Goal: Task Accomplishment & Management: Manage account settings

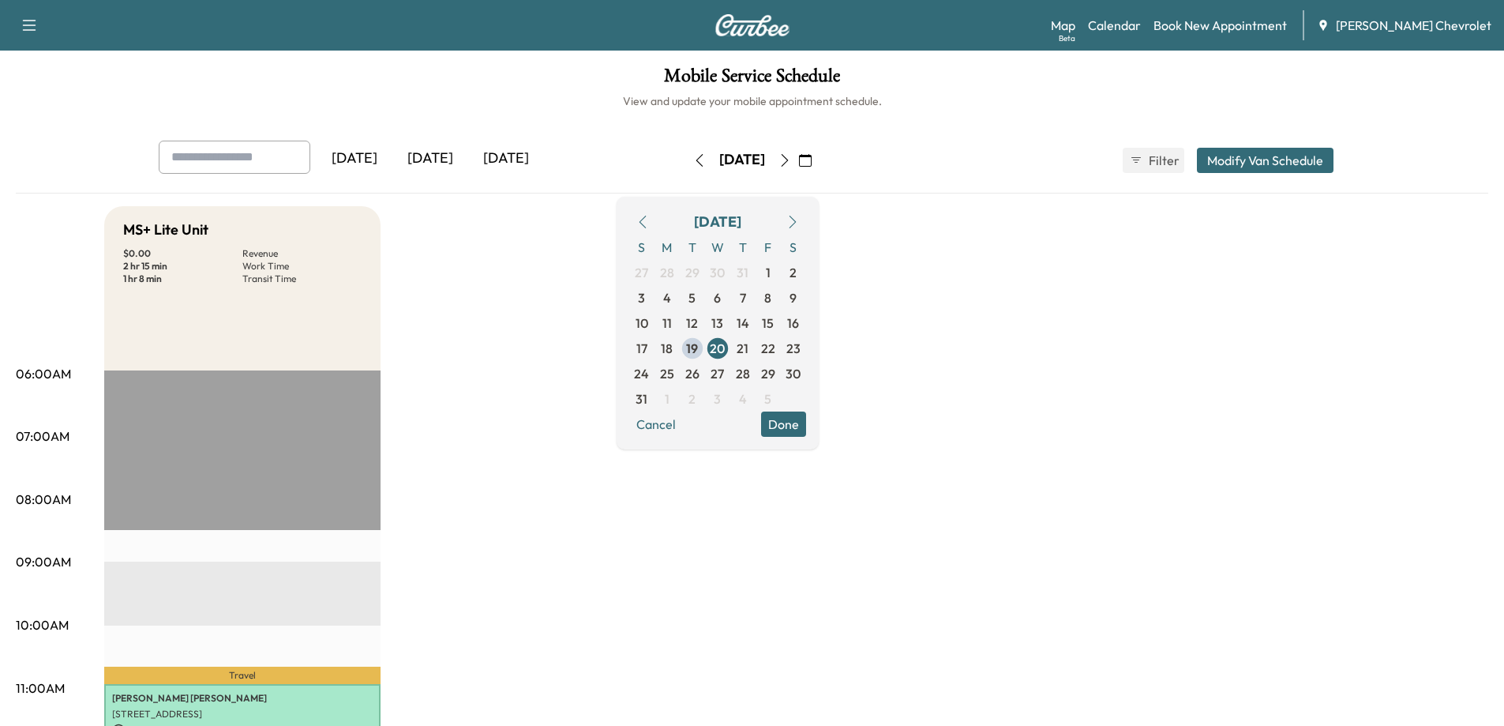
scroll to position [237, 0]
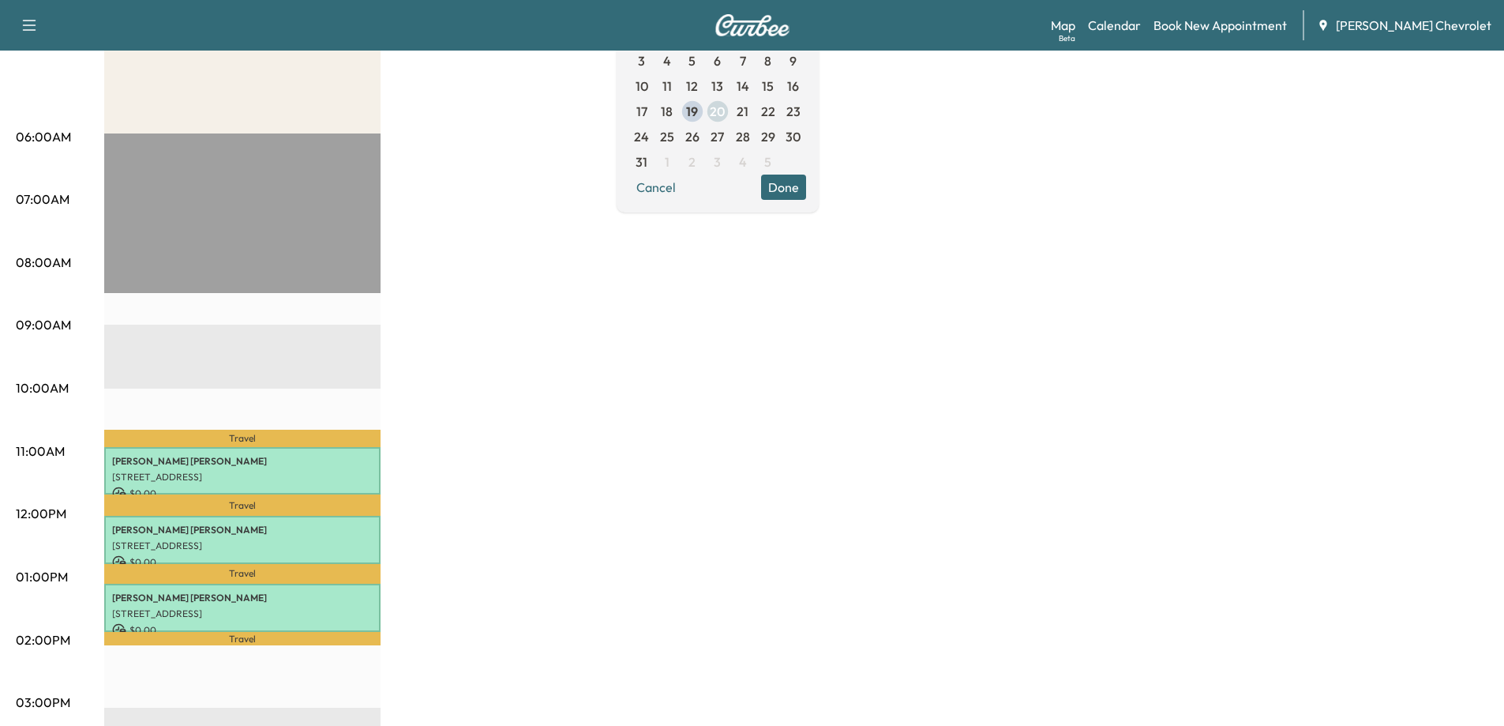
click at [725, 112] on span "20" at bounding box center [717, 111] width 15 height 19
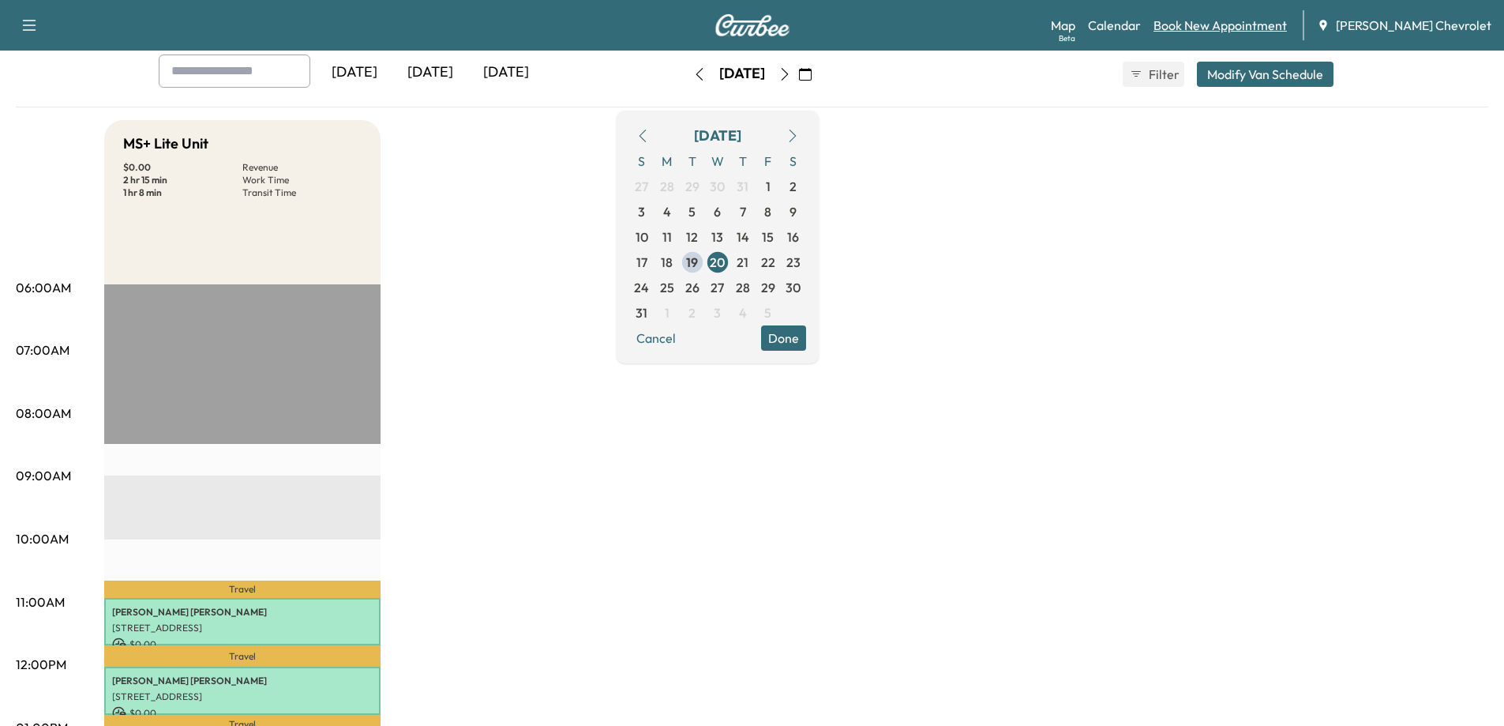
scroll to position [79, 0]
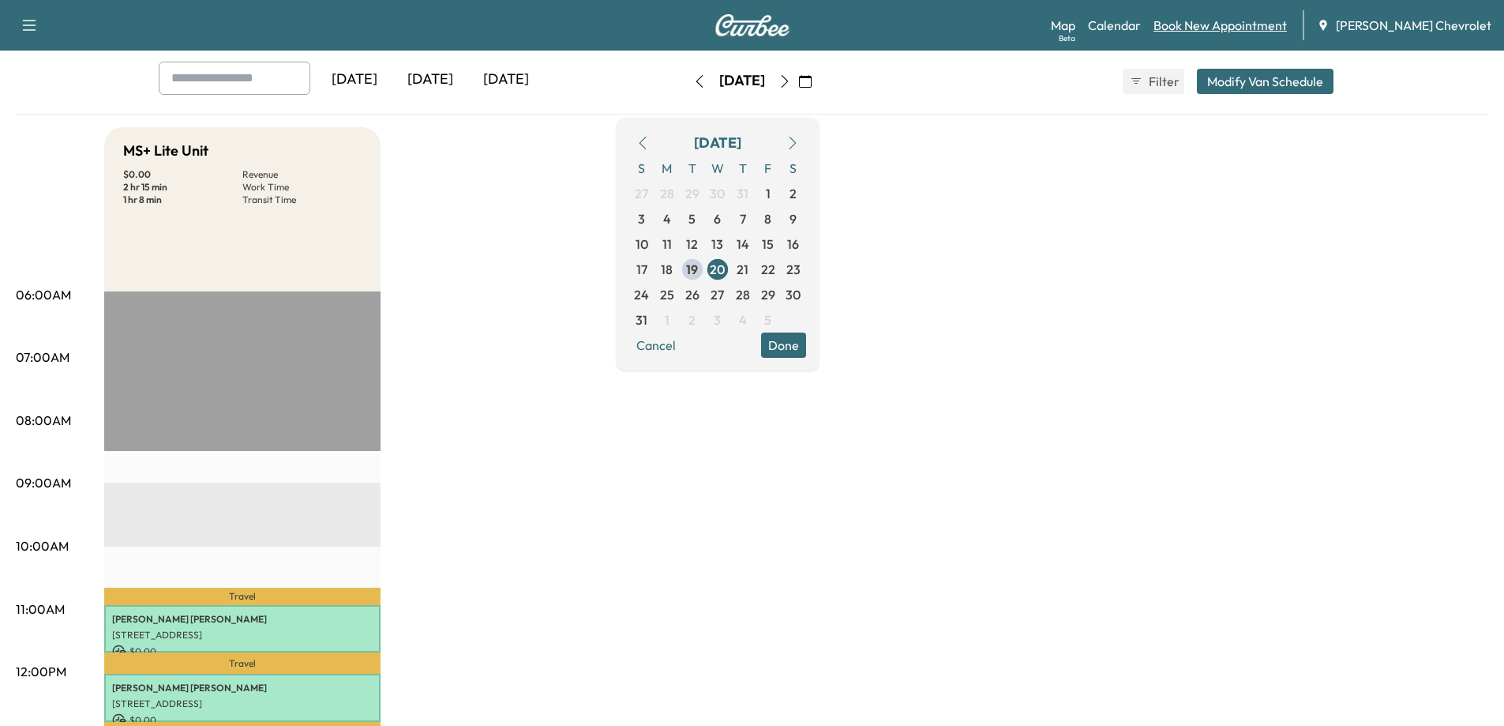
click at [1227, 31] on link "Book New Appointment" at bounding box center [1220, 25] width 133 height 19
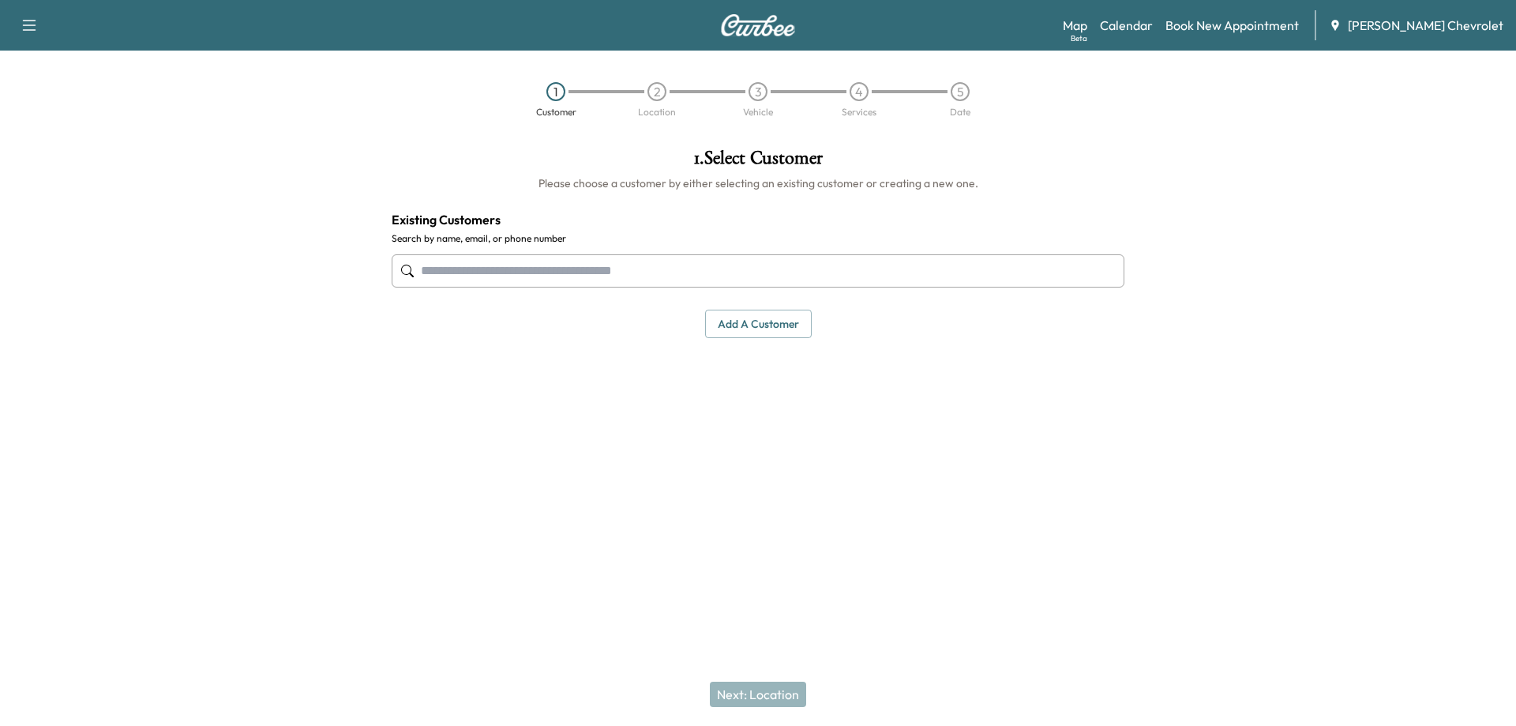
click at [451, 278] on input "text" at bounding box center [758, 270] width 733 height 33
drag, startPoint x: 448, startPoint y: 273, endPoint x: 433, endPoint y: 266, distance: 16.6
click at [433, 266] on input "text" at bounding box center [758, 270] width 733 height 33
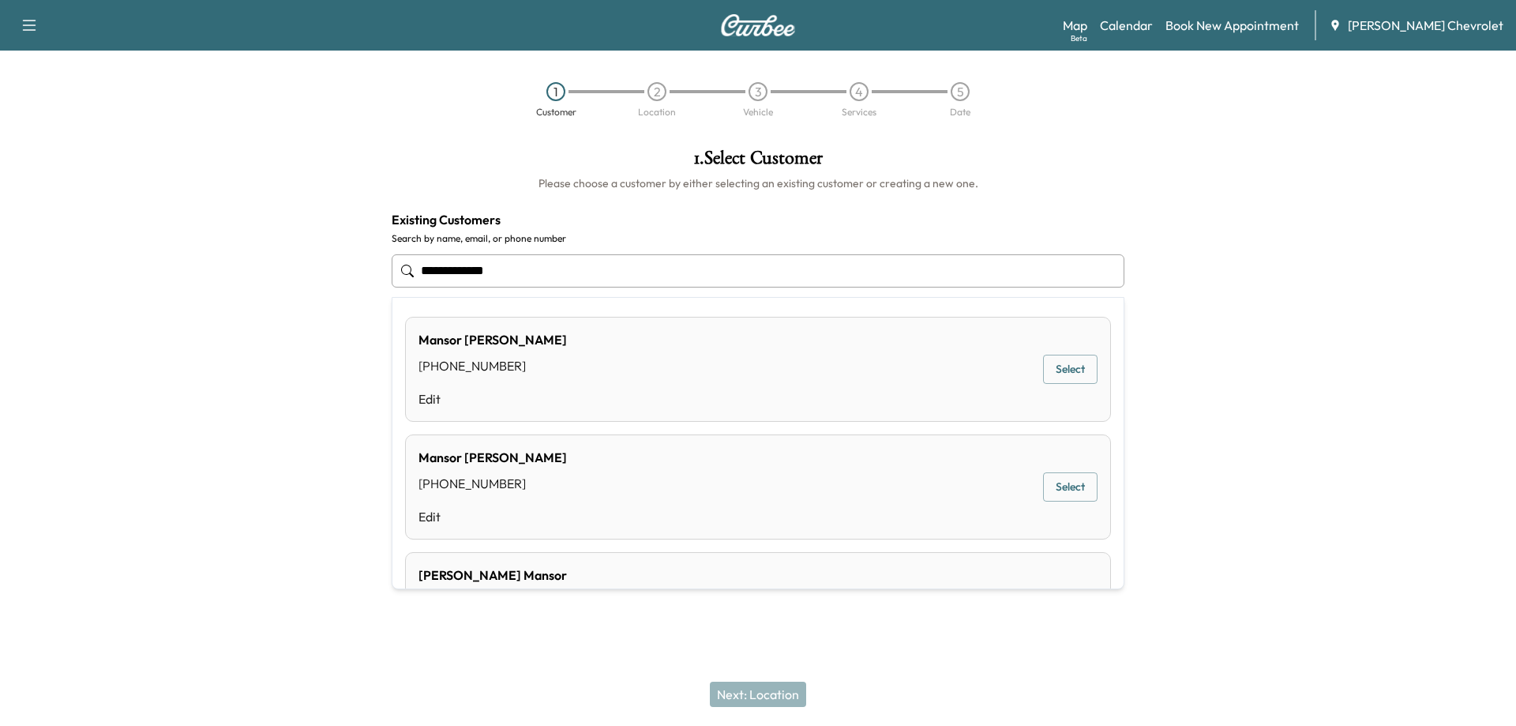
click at [1053, 490] on button "Select" at bounding box center [1070, 486] width 54 height 29
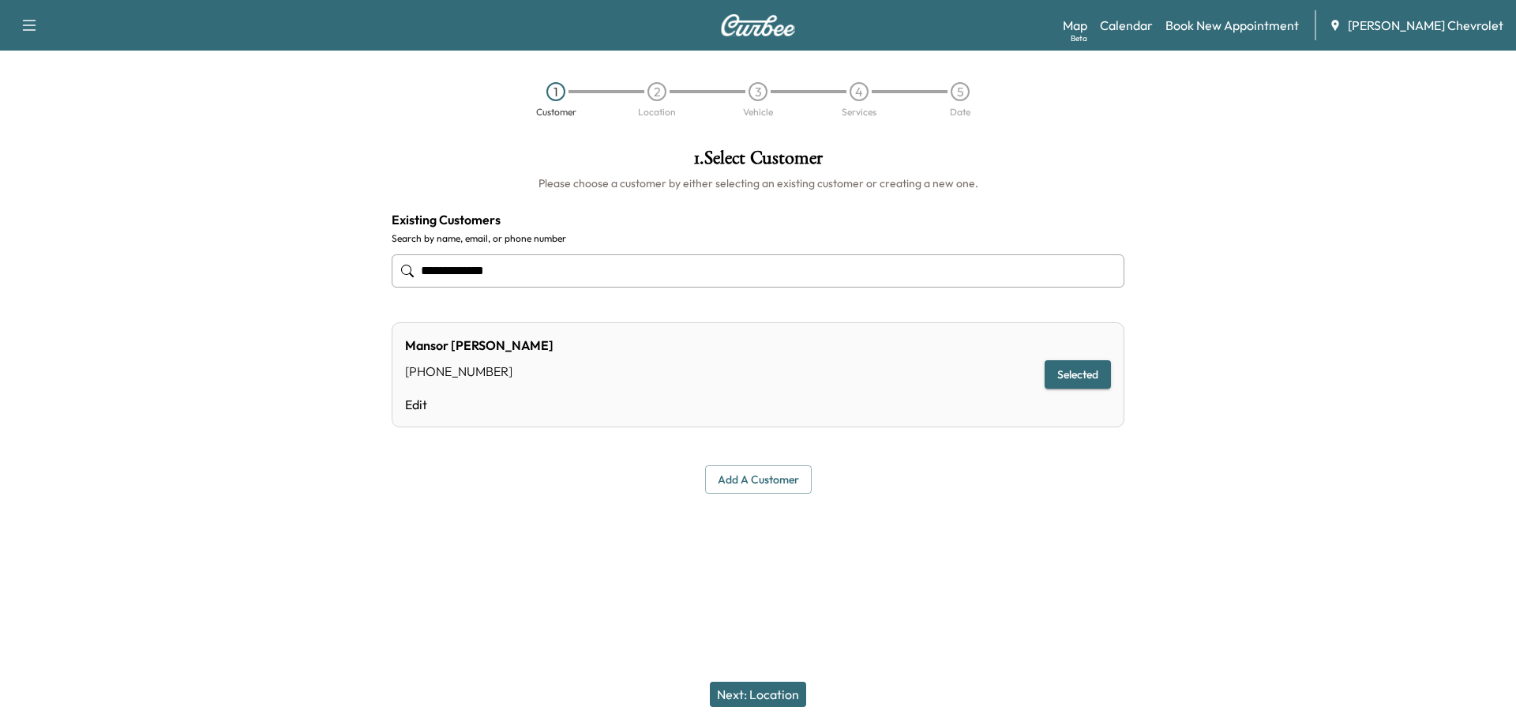
type input "**********"
click at [1059, 366] on button "Selected" at bounding box center [1078, 374] width 66 height 29
click at [737, 691] on button "Next: Location" at bounding box center [758, 694] width 96 height 25
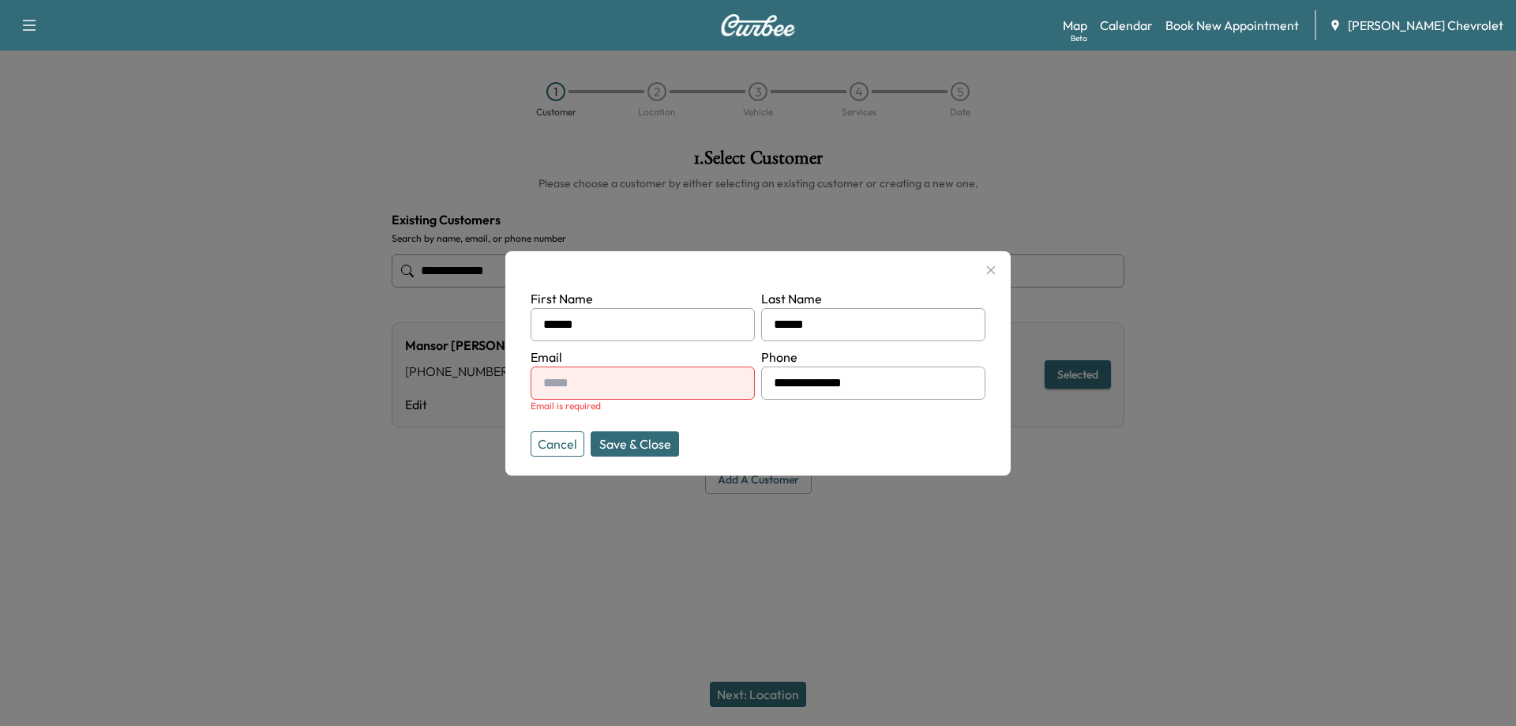
click at [544, 385] on div at bounding box center [546, 383] width 19 height 19
click at [561, 385] on input "text" at bounding box center [643, 382] width 224 height 33
click at [640, 383] on input "**********" at bounding box center [643, 382] width 224 height 33
click at [657, 385] on input "**********" at bounding box center [643, 382] width 224 height 33
drag, startPoint x: 655, startPoint y: 383, endPoint x: 495, endPoint y: 381, distance: 159.5
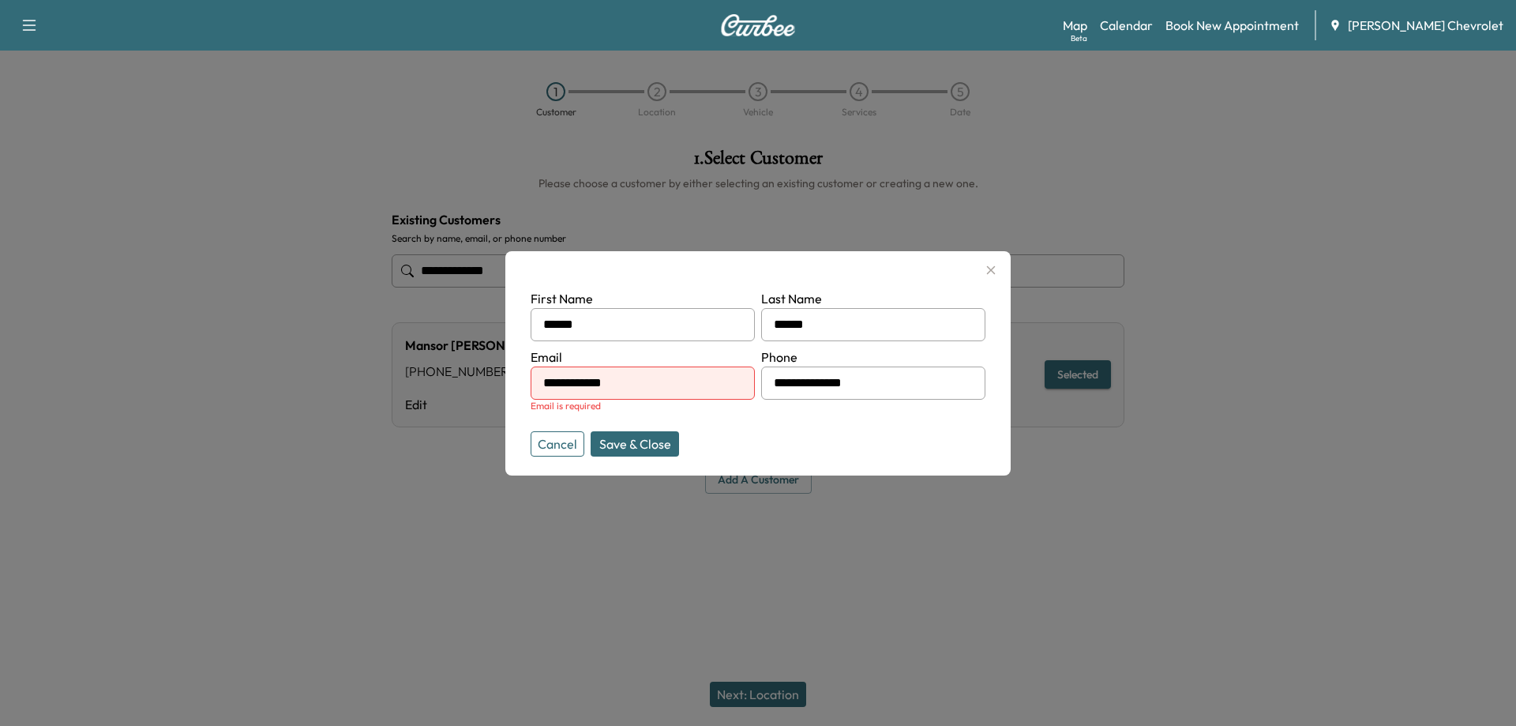
click at [495, 381] on div "**********" at bounding box center [758, 363] width 1516 height 726
type input "**********"
click at [634, 449] on button "Save & Close" at bounding box center [635, 443] width 88 height 25
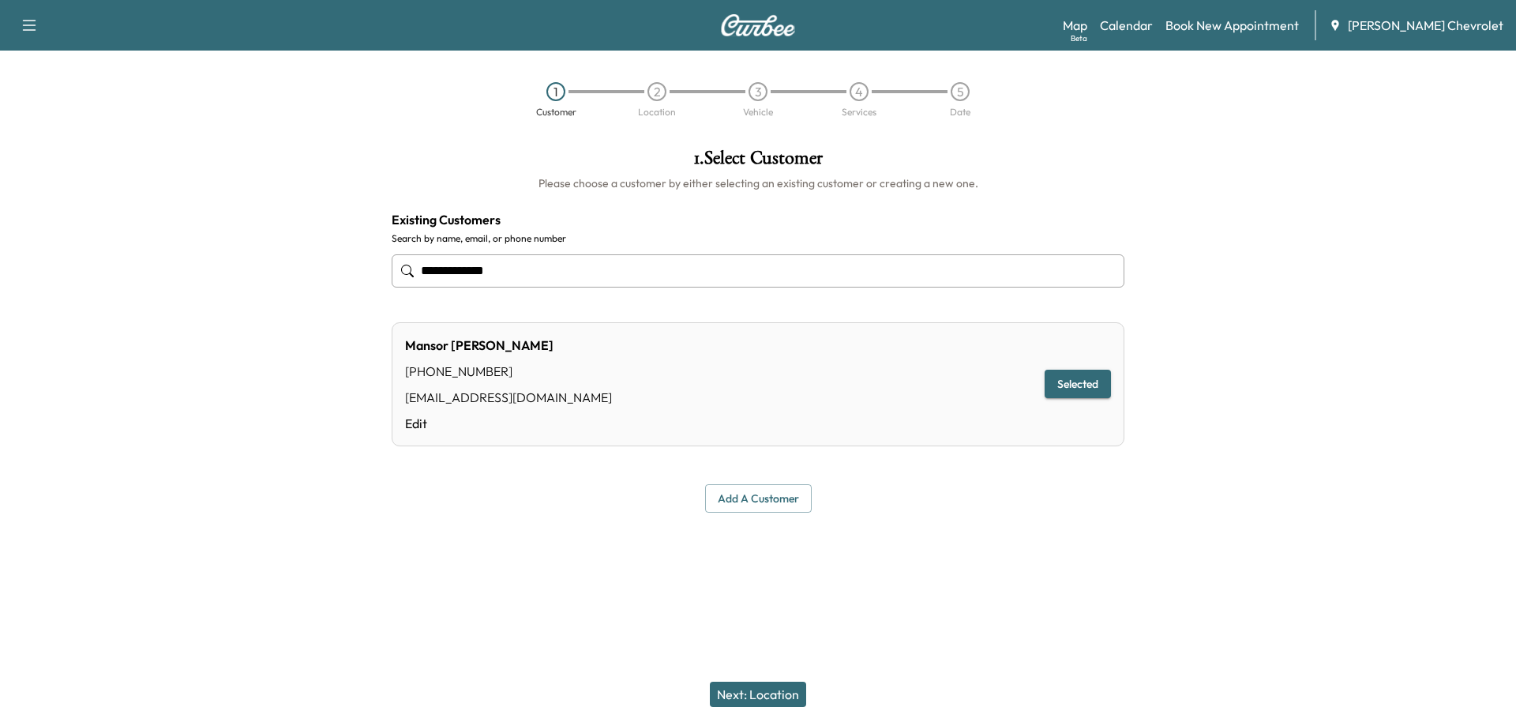
click at [1077, 395] on button "Selected" at bounding box center [1078, 384] width 66 height 29
click at [748, 700] on button "Next: Location" at bounding box center [758, 694] width 96 height 25
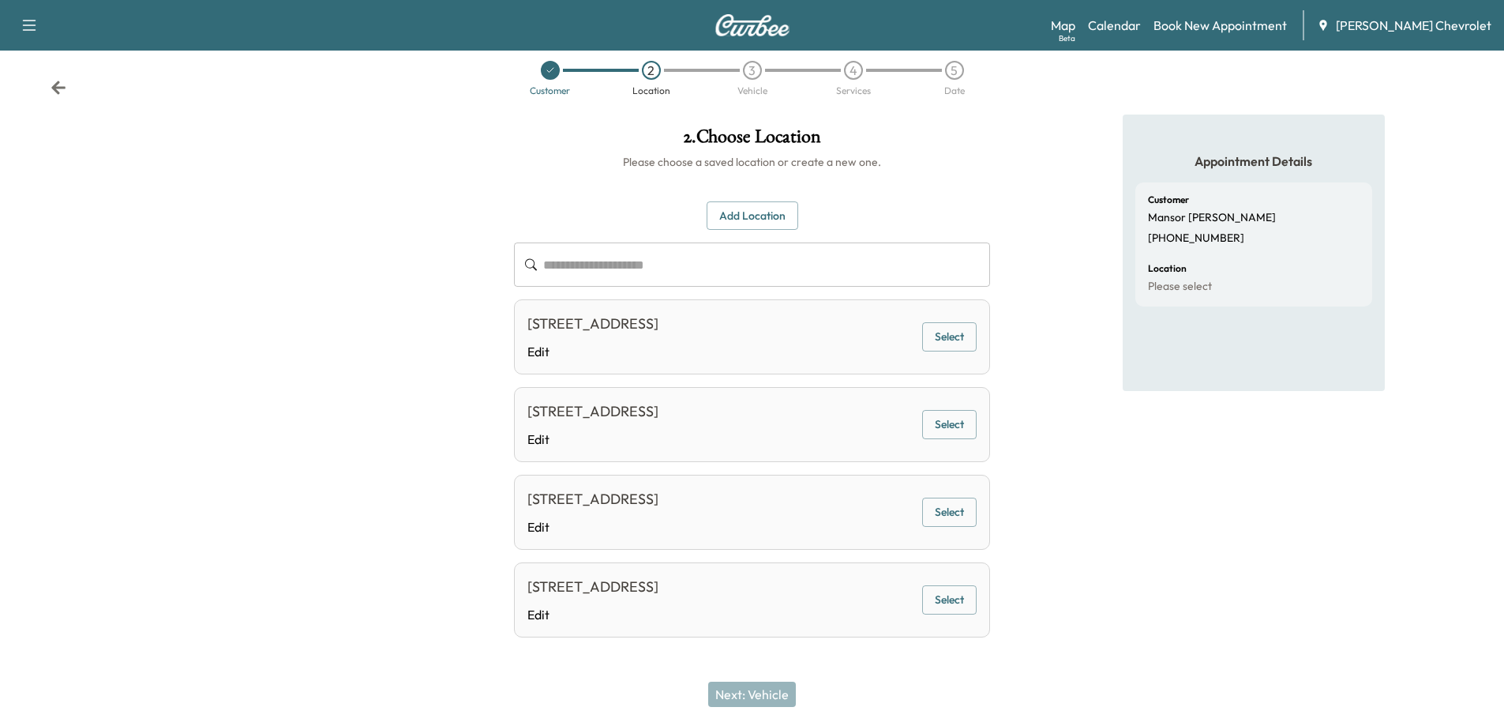
scroll to position [28, 0]
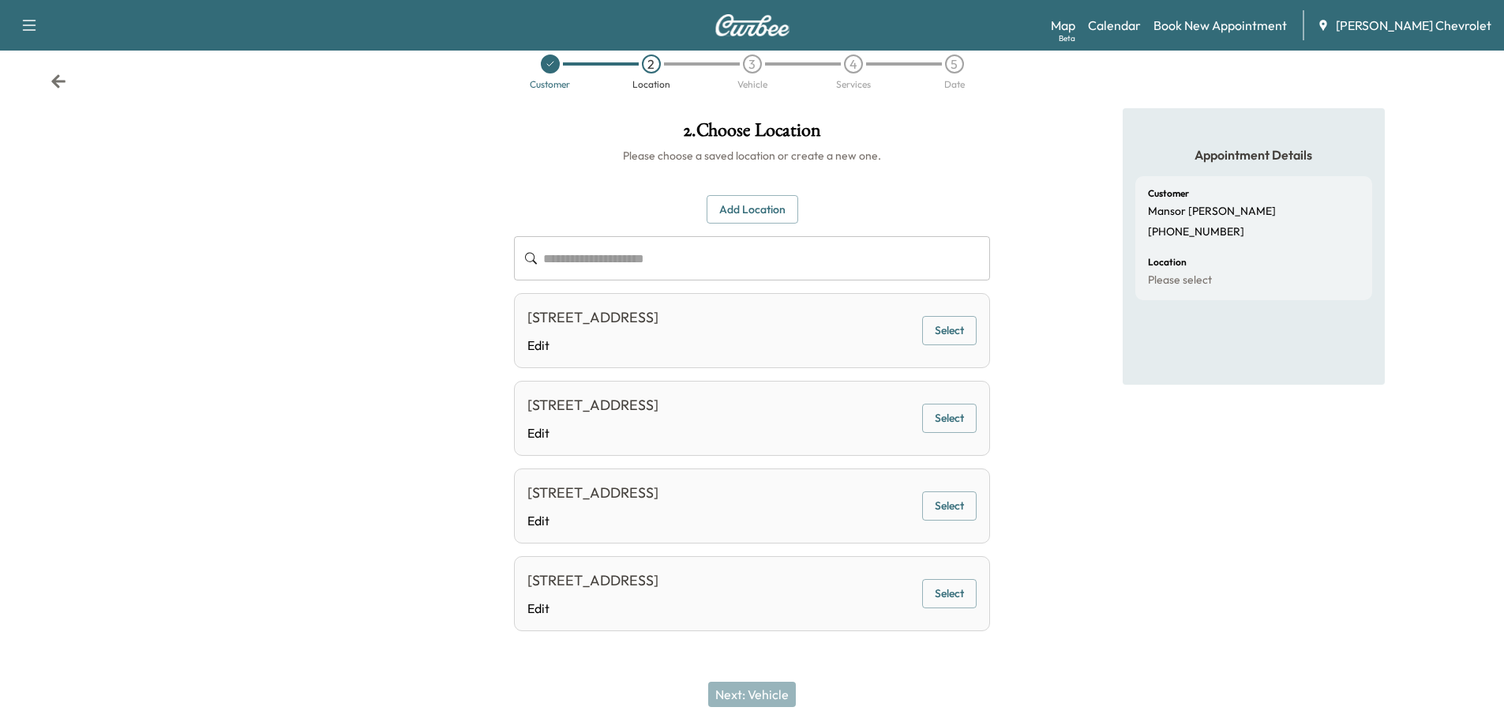
click at [565, 260] on input "text" at bounding box center [766, 258] width 447 height 44
click at [742, 212] on button "Add Location" at bounding box center [753, 209] width 92 height 29
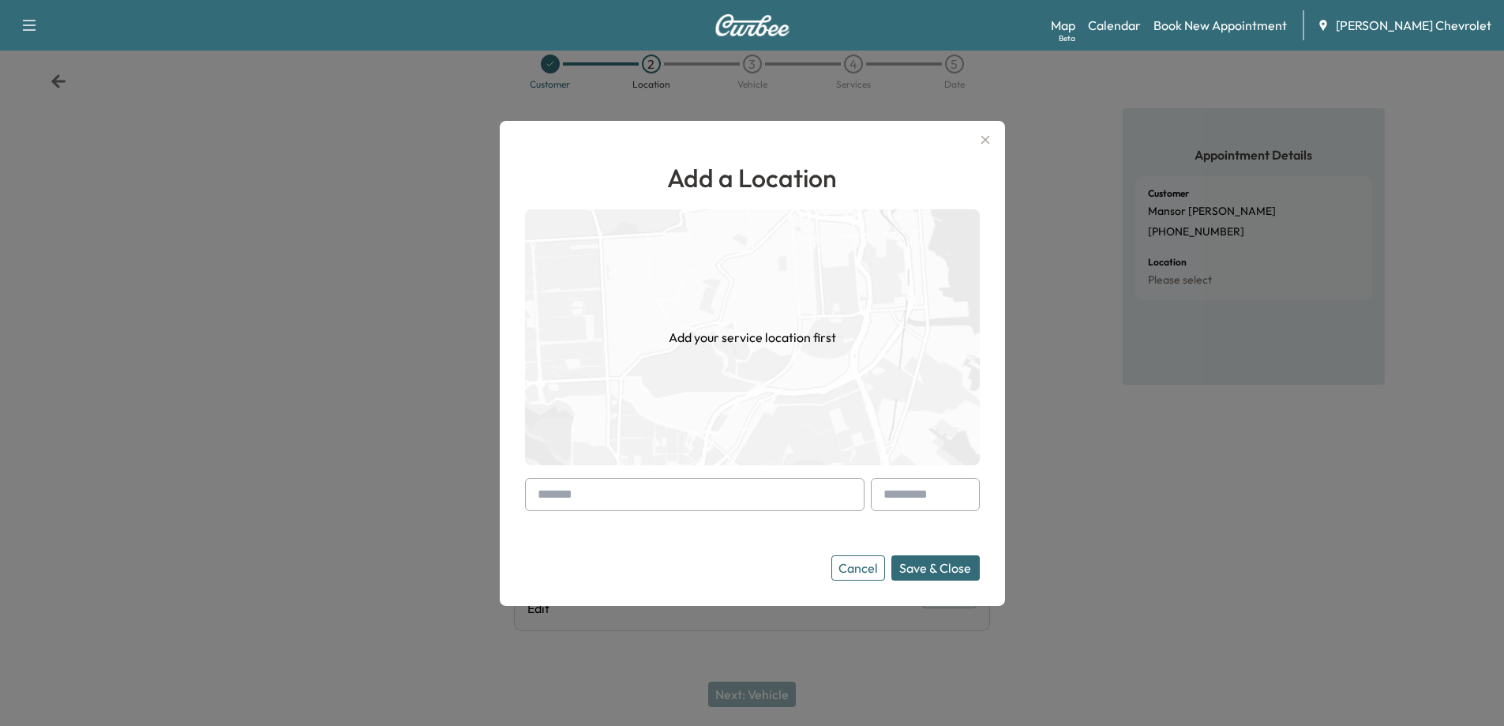
click at [626, 499] on input "text" at bounding box center [695, 494] width 340 height 33
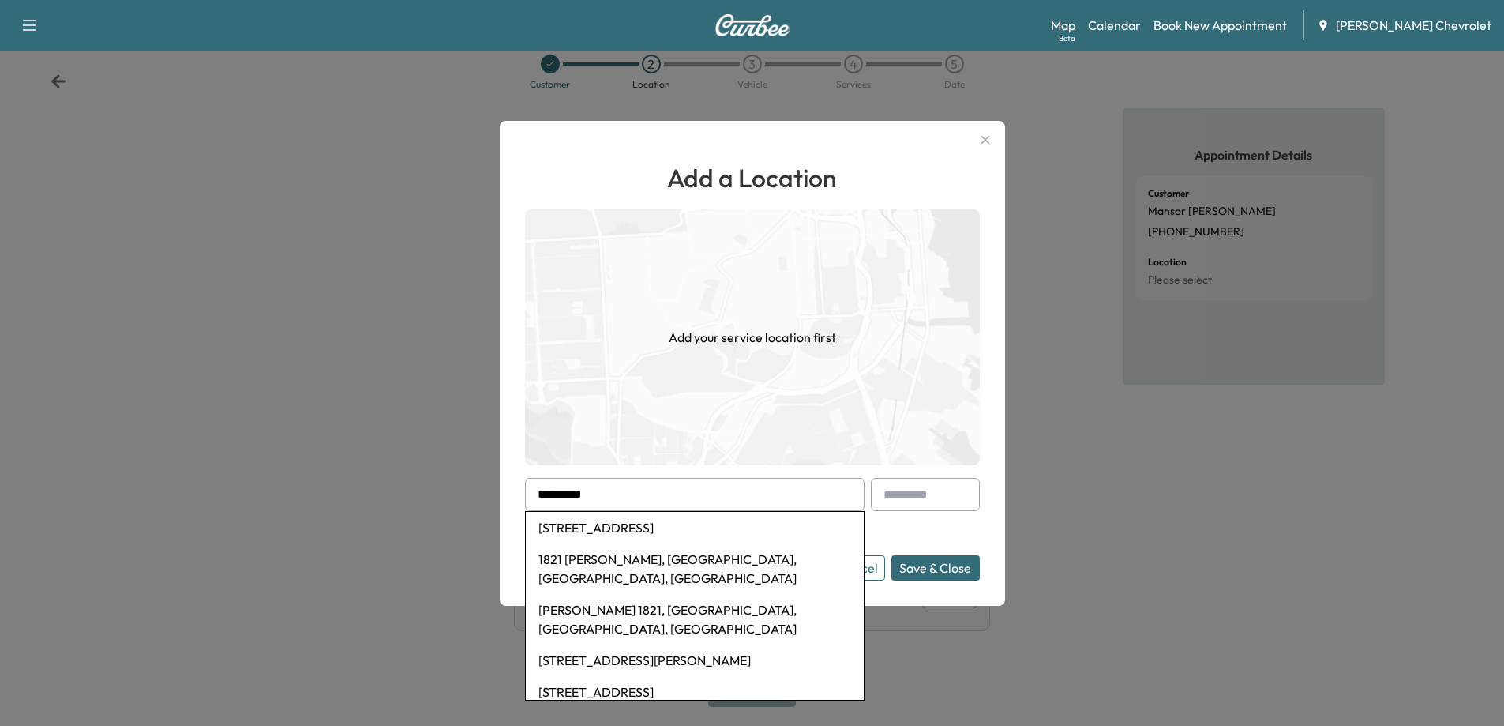
click at [640, 530] on li "[STREET_ADDRESS]" at bounding box center [695, 528] width 338 height 32
type input "**********"
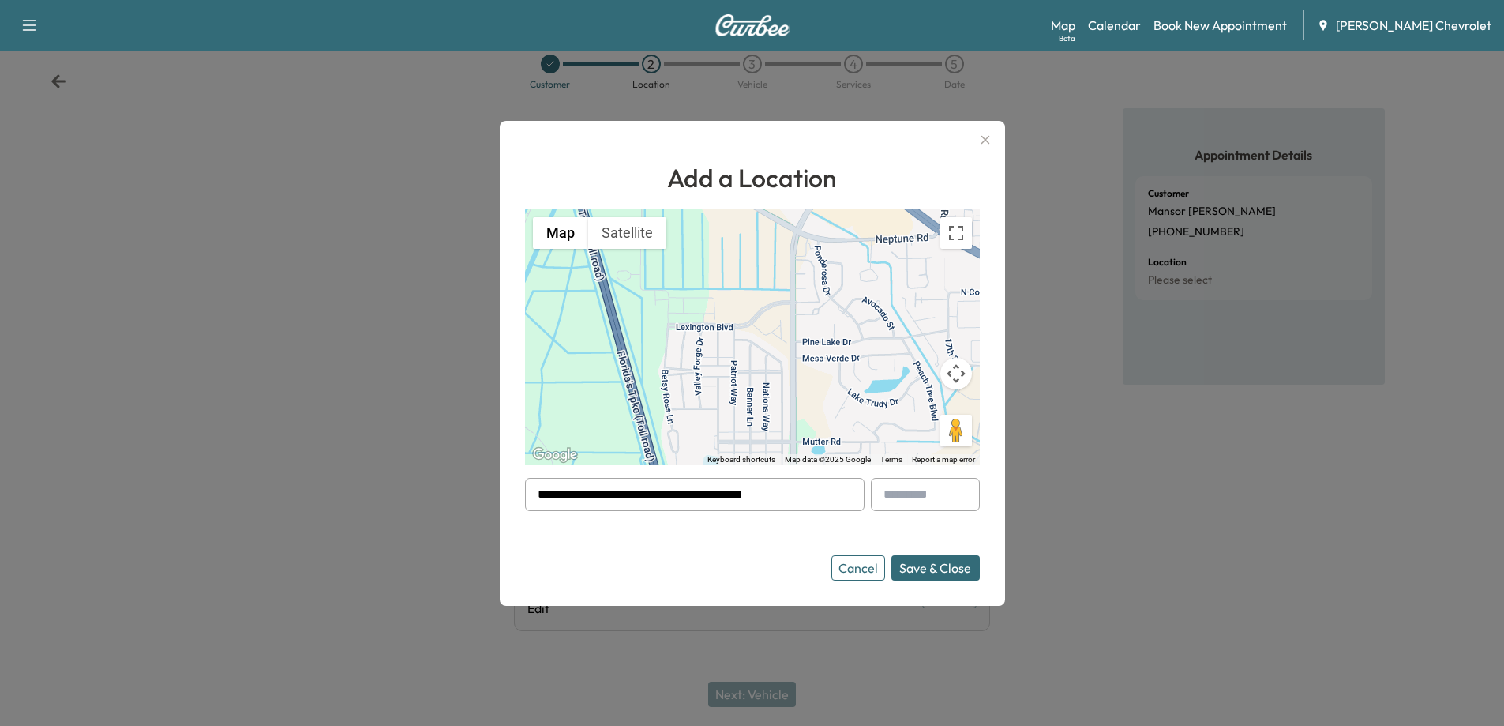
click at [940, 569] on button "Save & Close" at bounding box center [936, 567] width 88 height 25
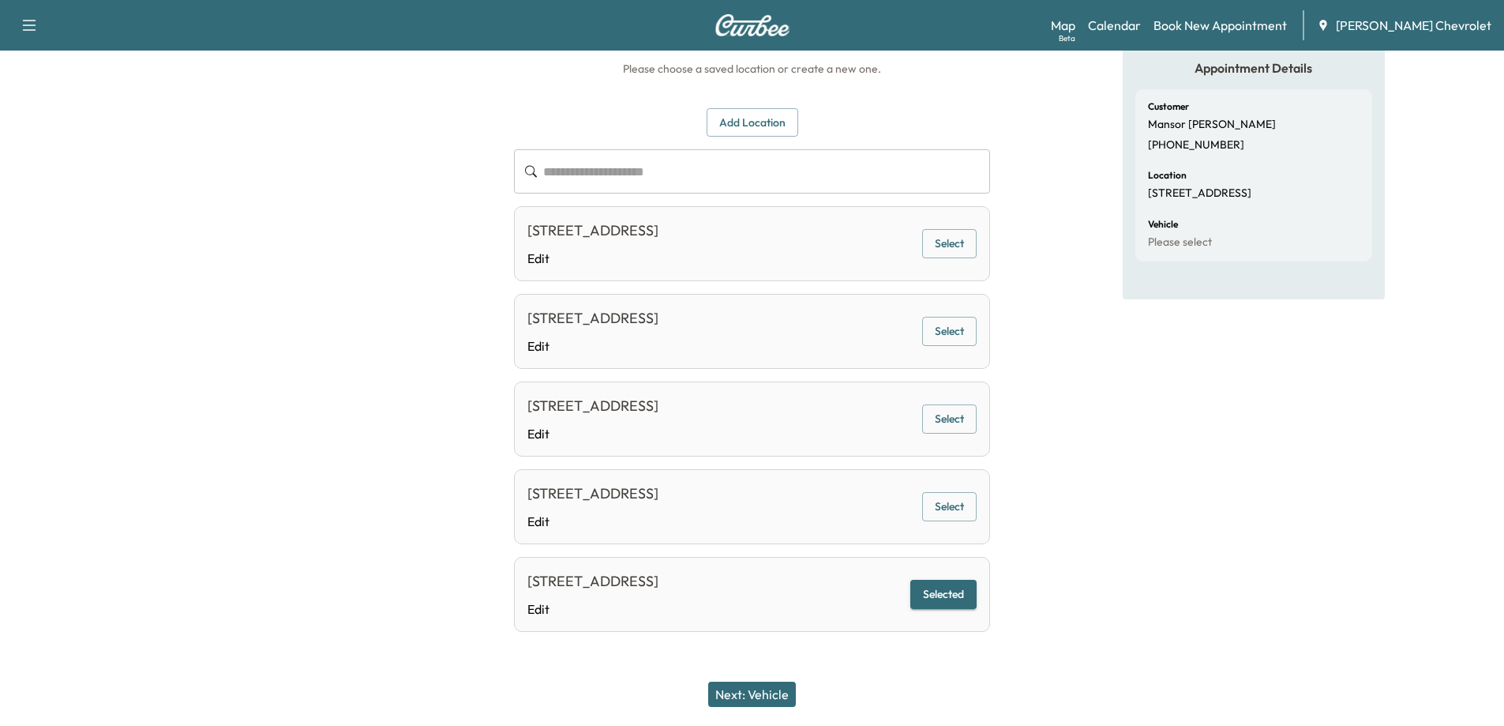
scroll to position [115, 0]
click at [922, 599] on button "Selected" at bounding box center [944, 593] width 66 height 29
click at [750, 708] on div "Next: Vehicle" at bounding box center [752, 694] width 1504 height 63
click at [749, 701] on button "Next: Vehicle" at bounding box center [752, 694] width 88 height 25
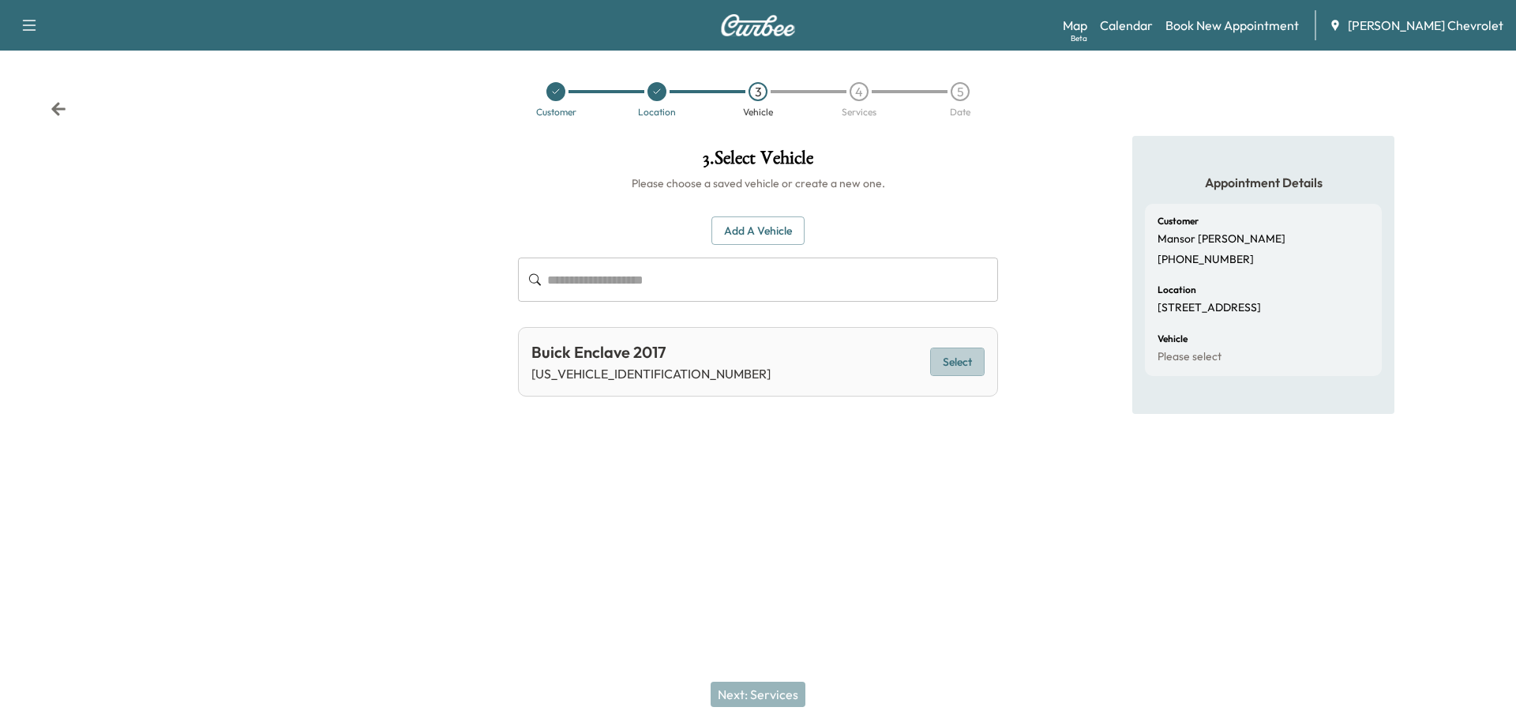
click at [954, 364] on button "Select" at bounding box center [957, 361] width 54 height 29
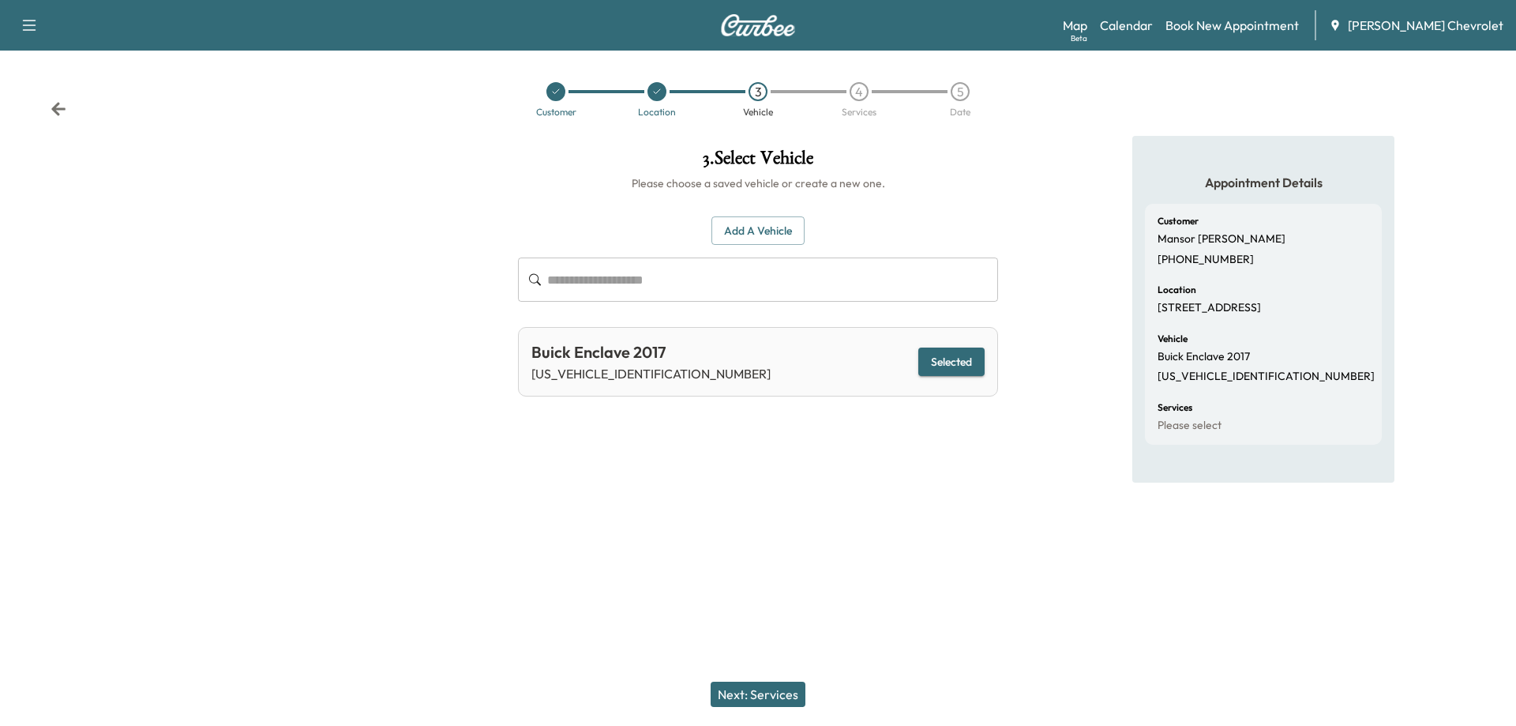
click at [753, 689] on button "Next: Services" at bounding box center [758, 694] width 95 height 25
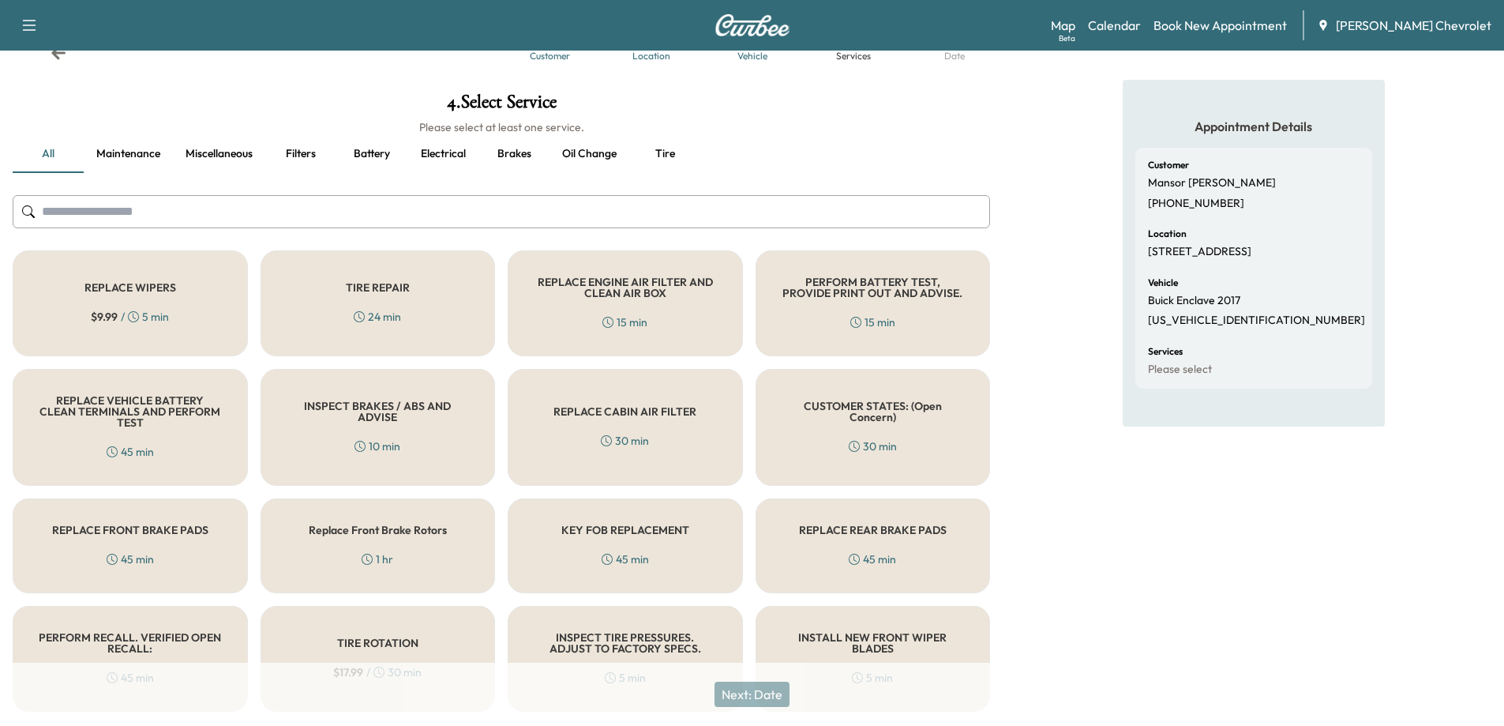
scroll to position [105, 0]
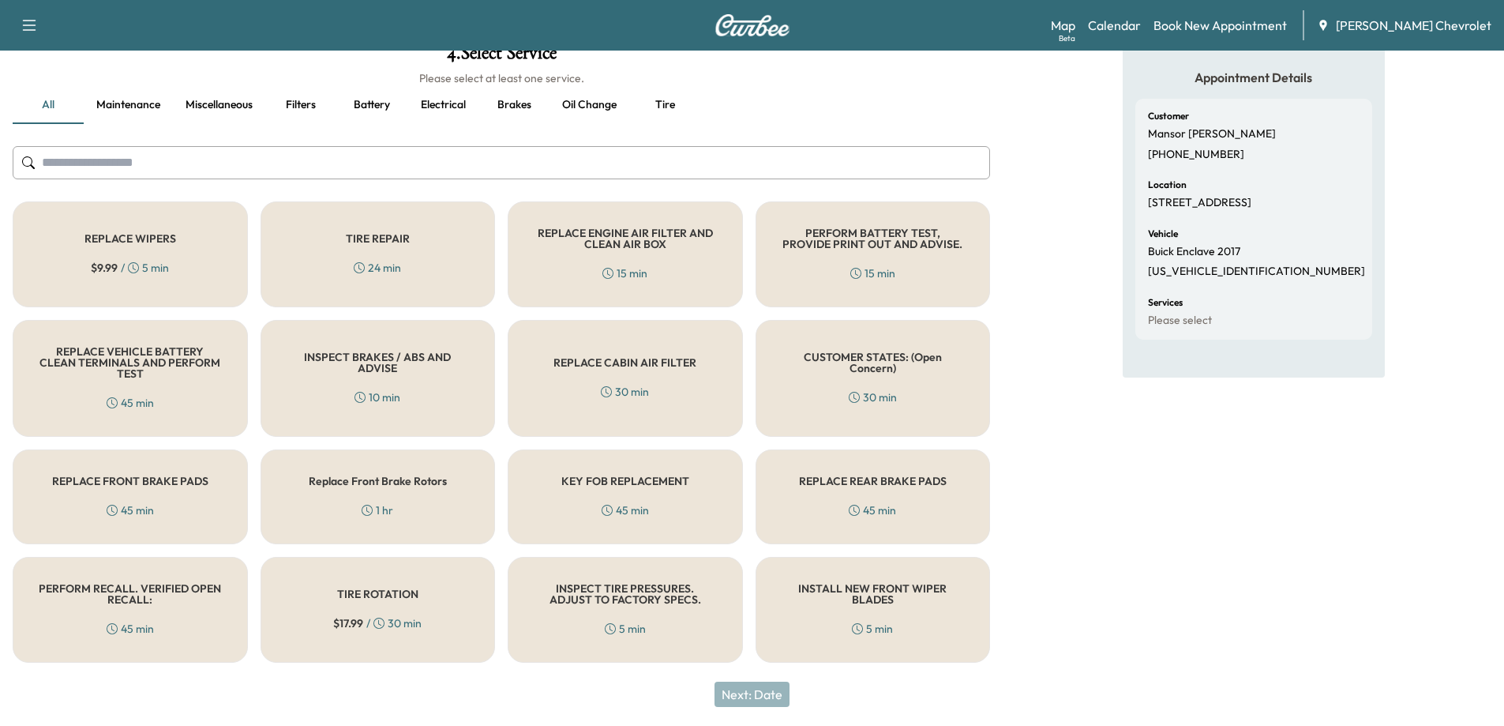
click at [103, 596] on h5 "PERFORM RECALL. VERIFIED OPEN RECALL:" at bounding box center [130, 594] width 183 height 22
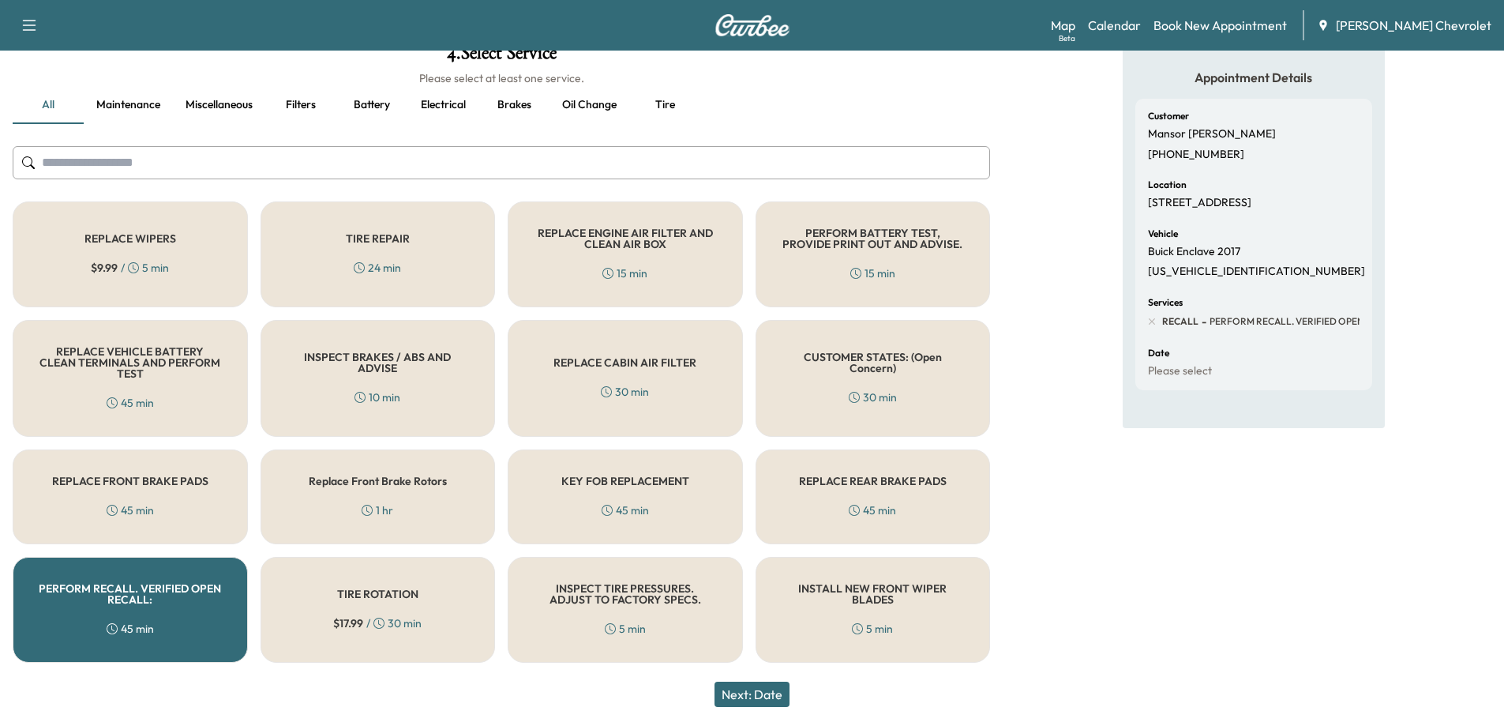
click at [745, 698] on button "Next: Date" at bounding box center [752, 694] width 75 height 25
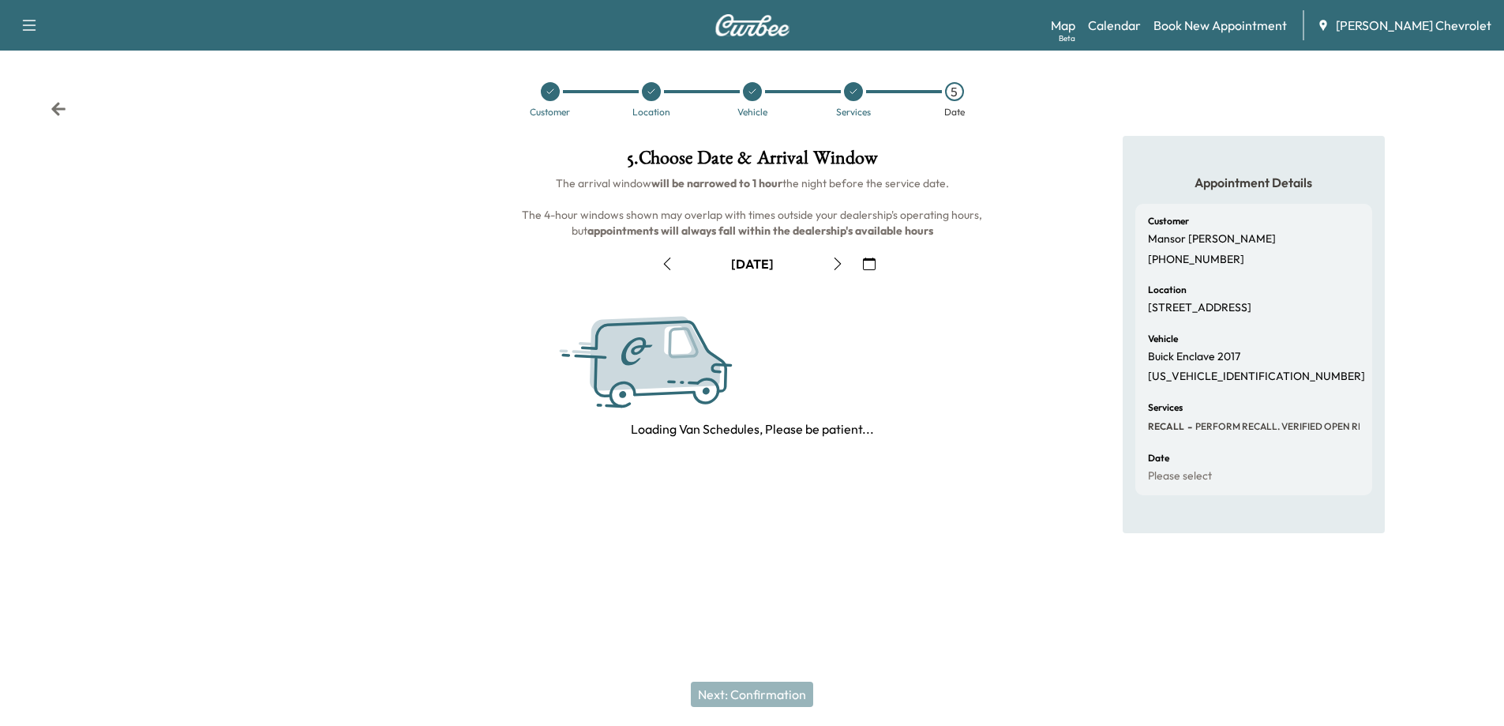
scroll to position [0, 0]
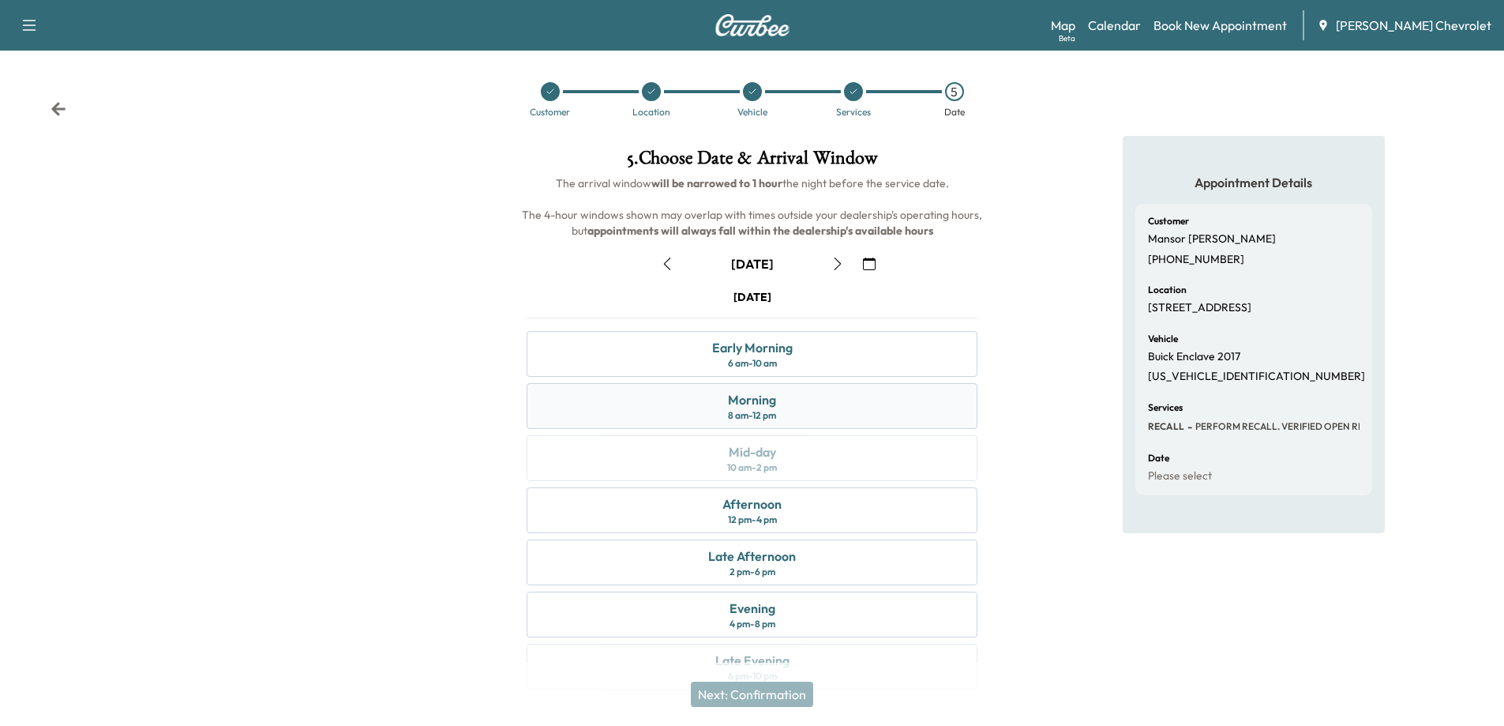
click at [783, 411] on div "Morning 8 am - 12 pm" at bounding box center [752, 406] width 451 height 46
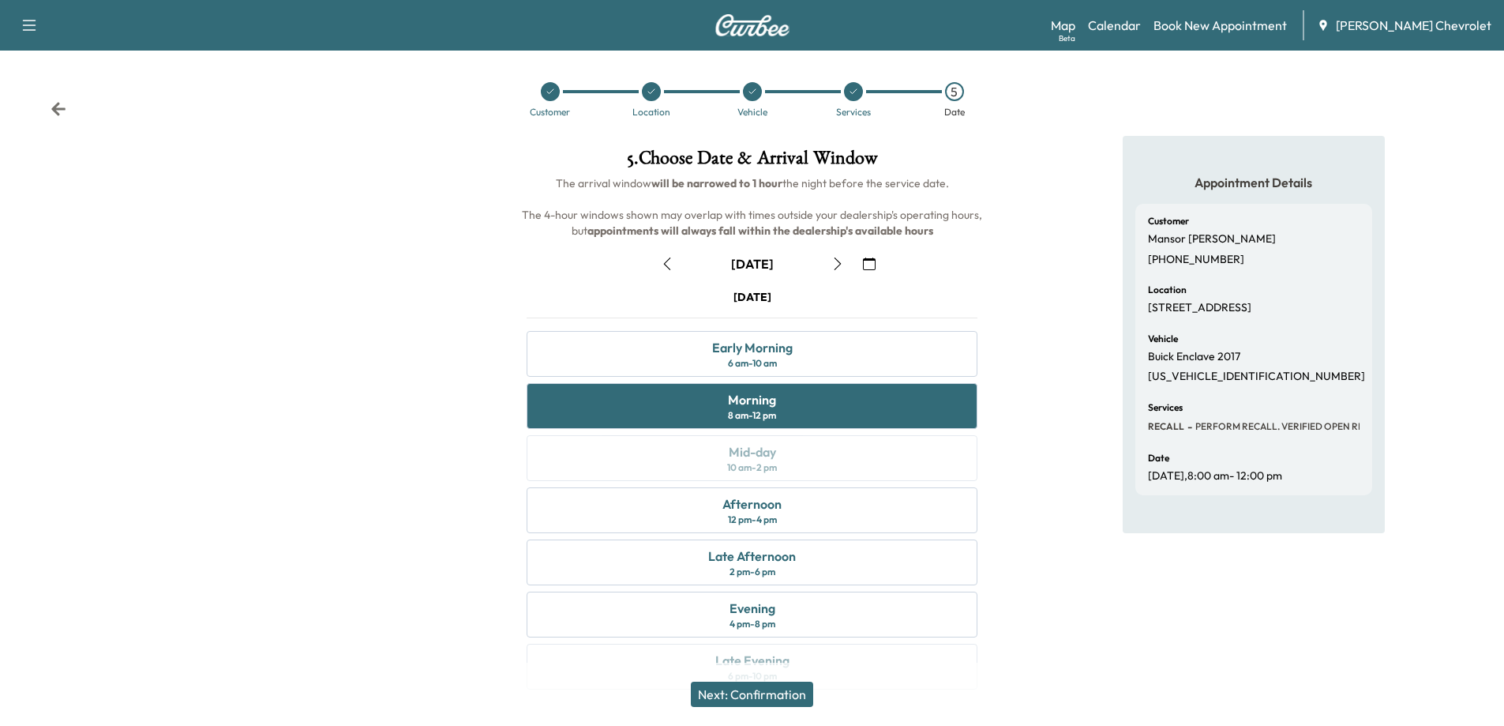
click at [735, 692] on button "Next: Confirmation" at bounding box center [752, 694] width 122 height 25
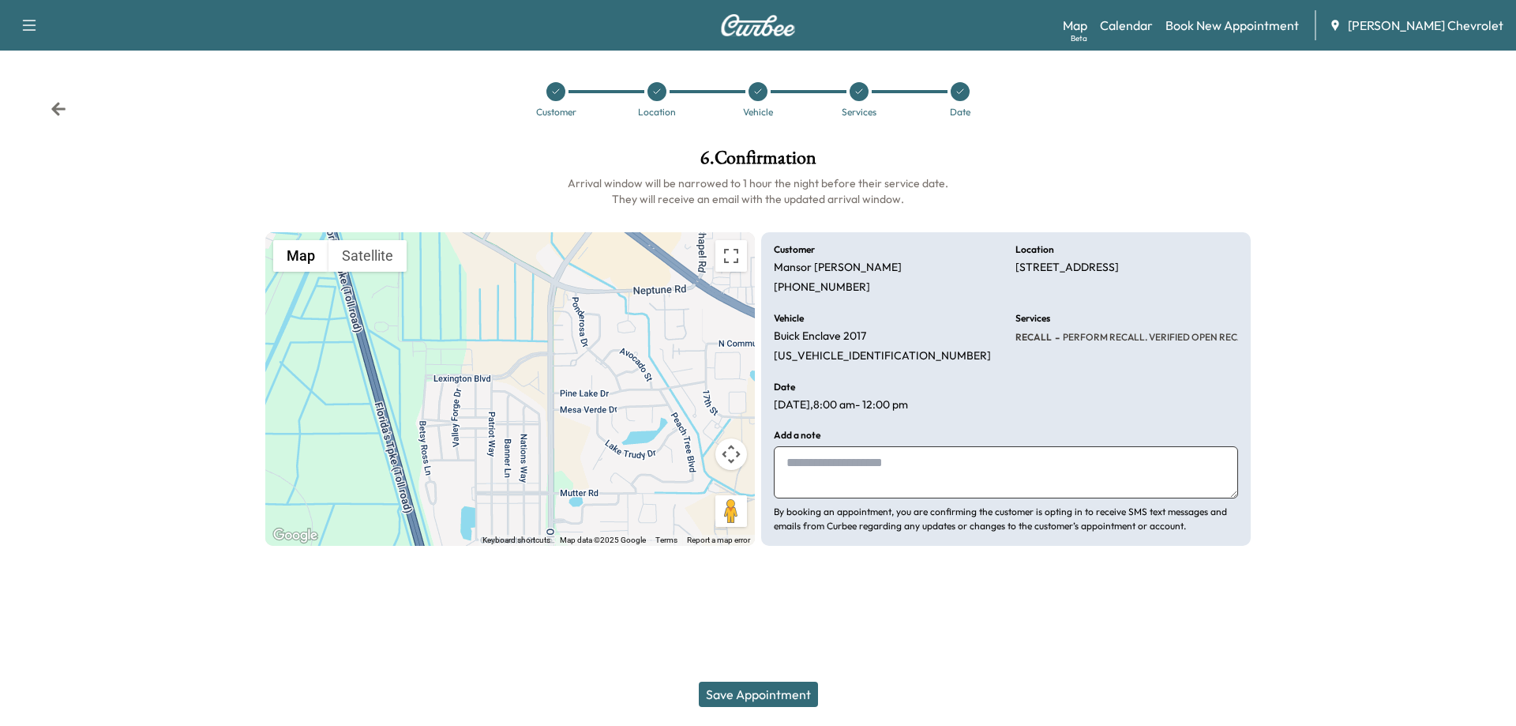
click at [822, 463] on textarea at bounding box center [1006, 472] width 464 height 52
type textarea "**********"
click at [767, 692] on button "Save Appointment" at bounding box center [758, 694] width 119 height 25
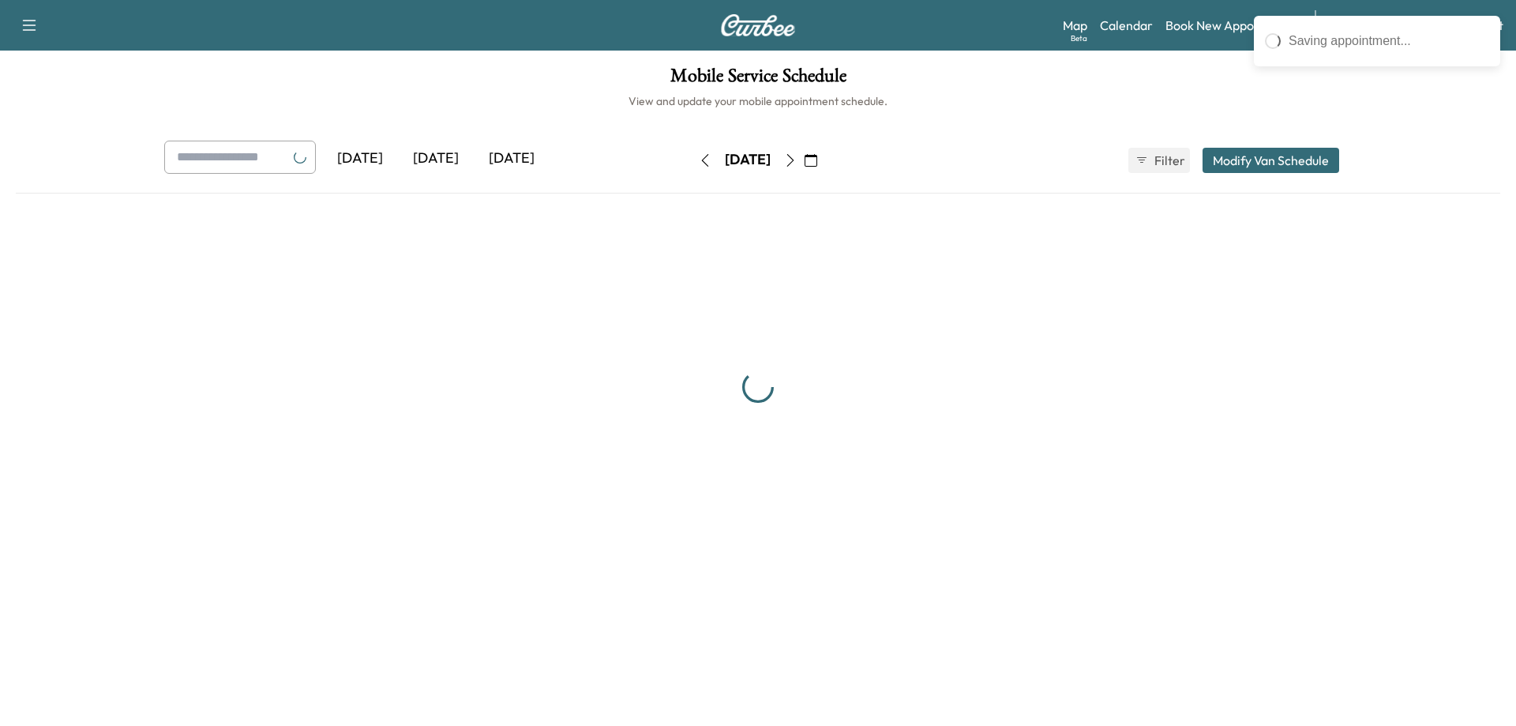
click at [1118, 469] on div at bounding box center [758, 387] width 1485 height 363
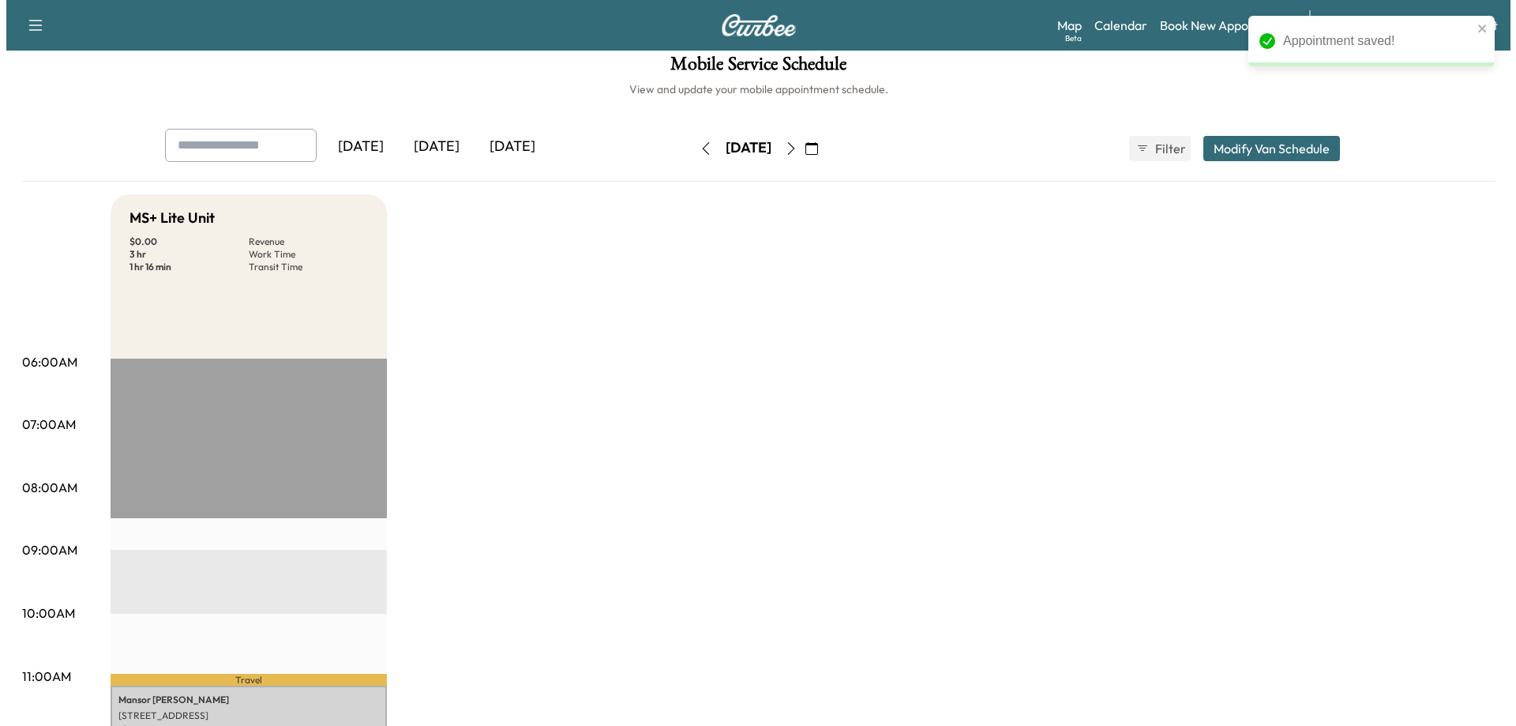
scroll to position [316, 0]
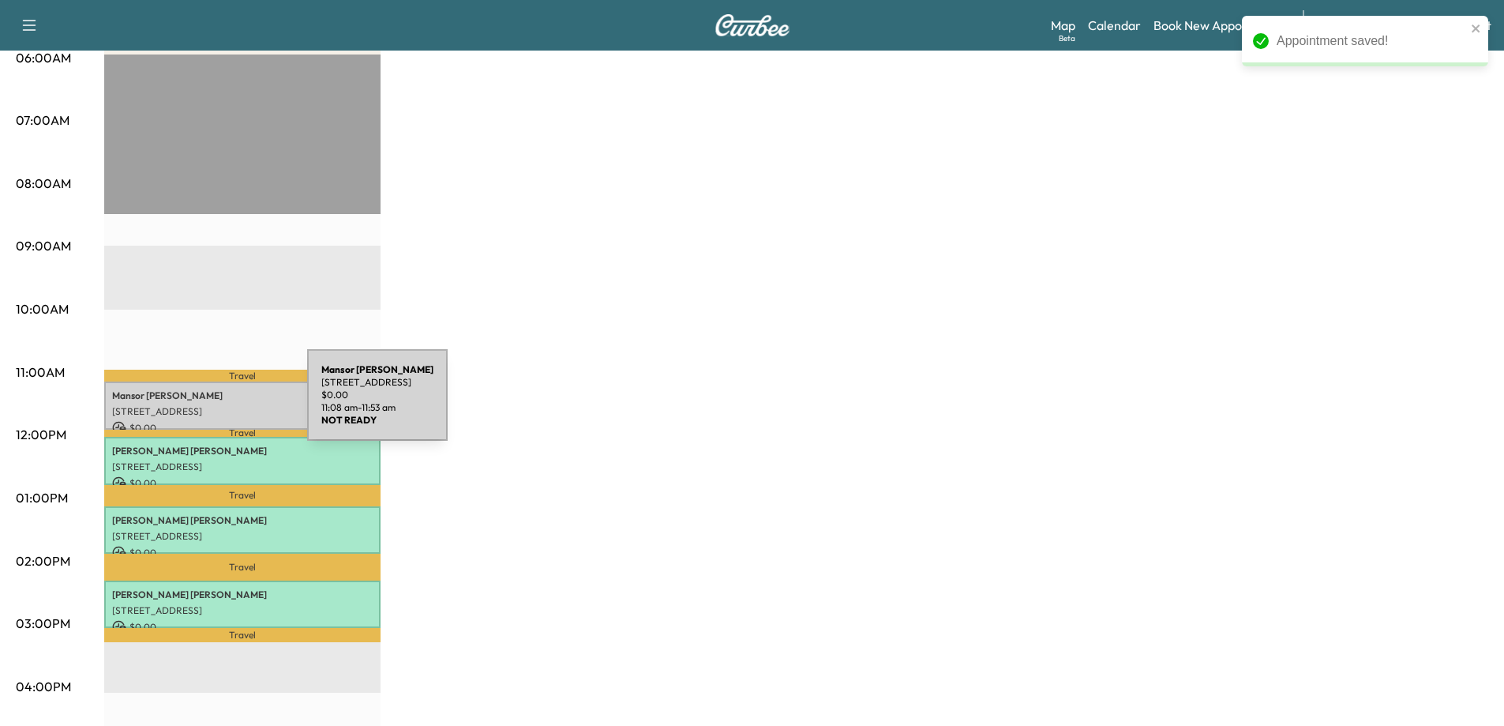
click at [189, 405] on p "[STREET_ADDRESS]" at bounding box center [242, 411] width 261 height 13
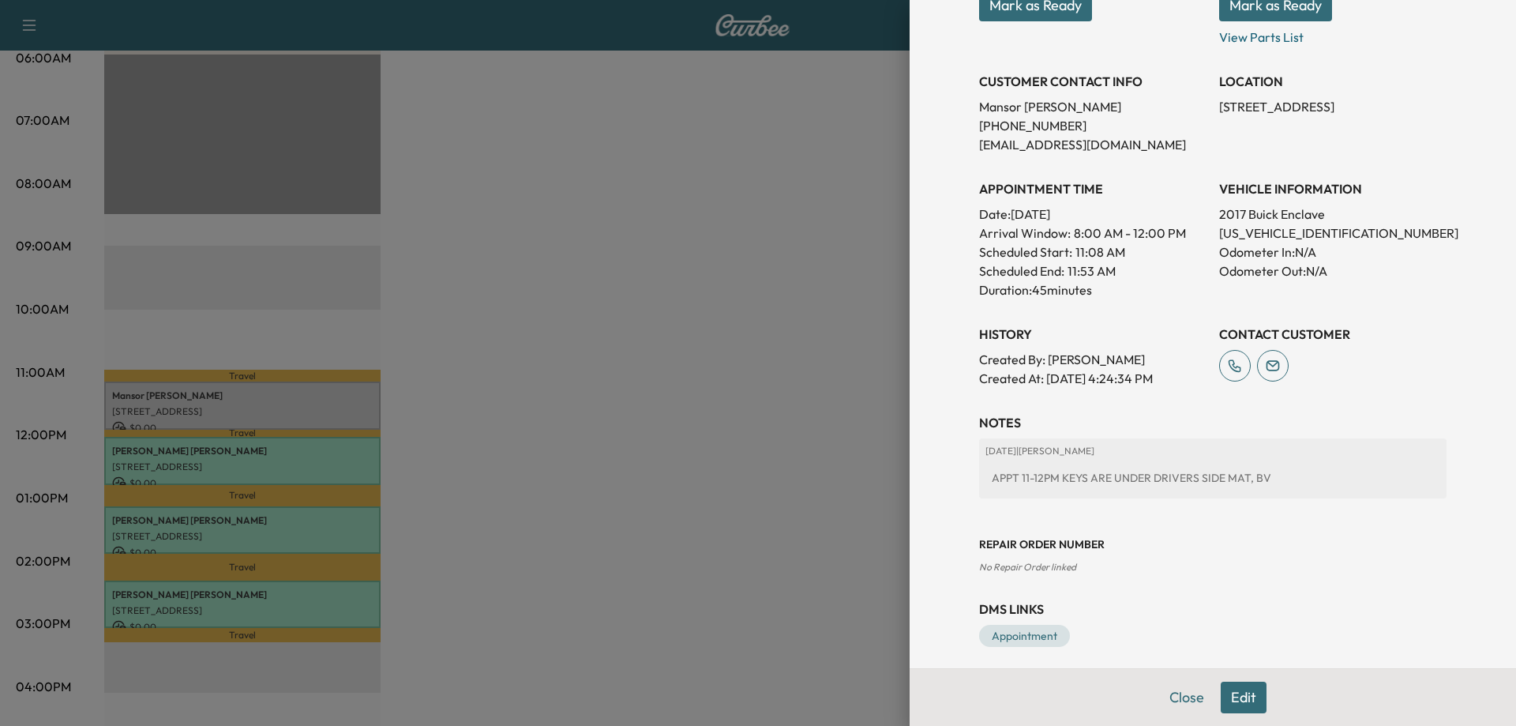
scroll to position [282, 0]
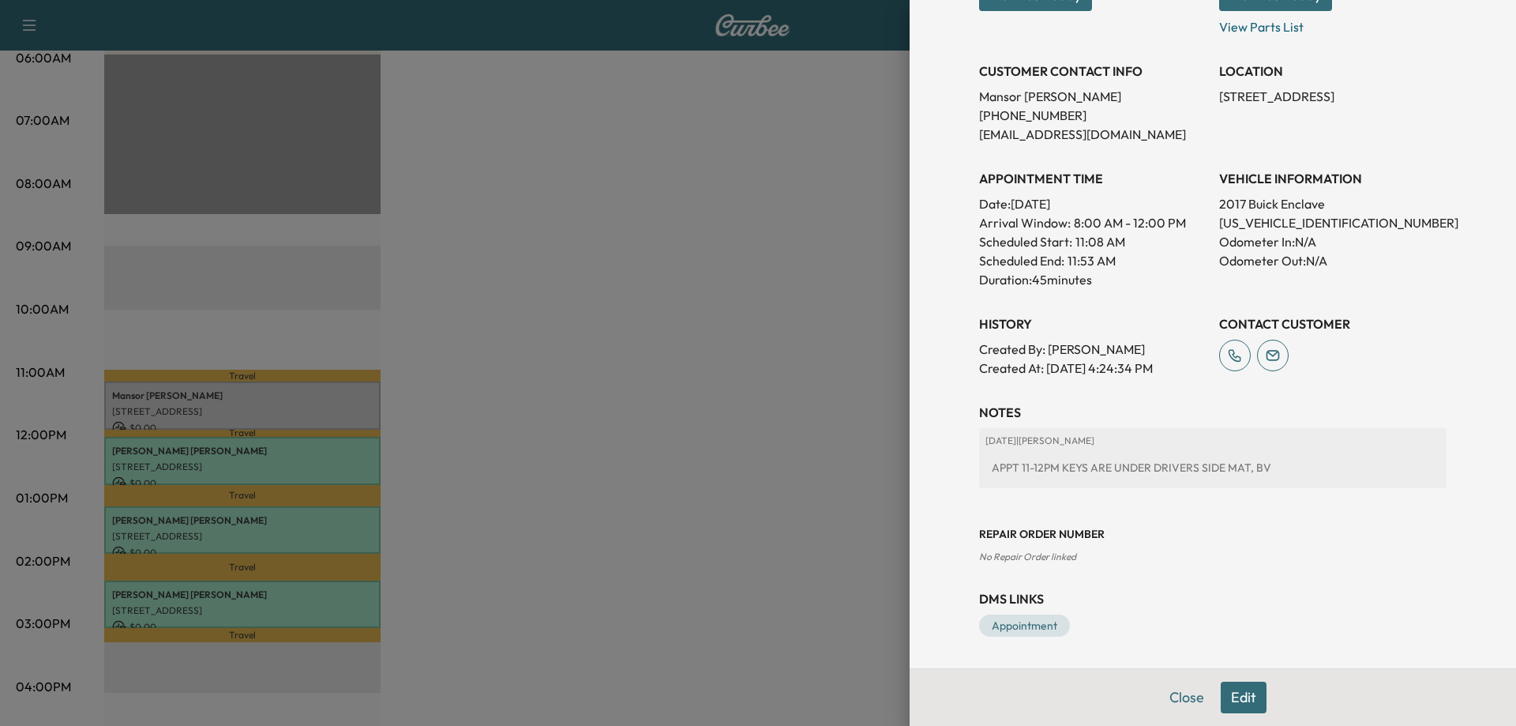
click at [1237, 697] on button "Edit" at bounding box center [1244, 698] width 46 height 32
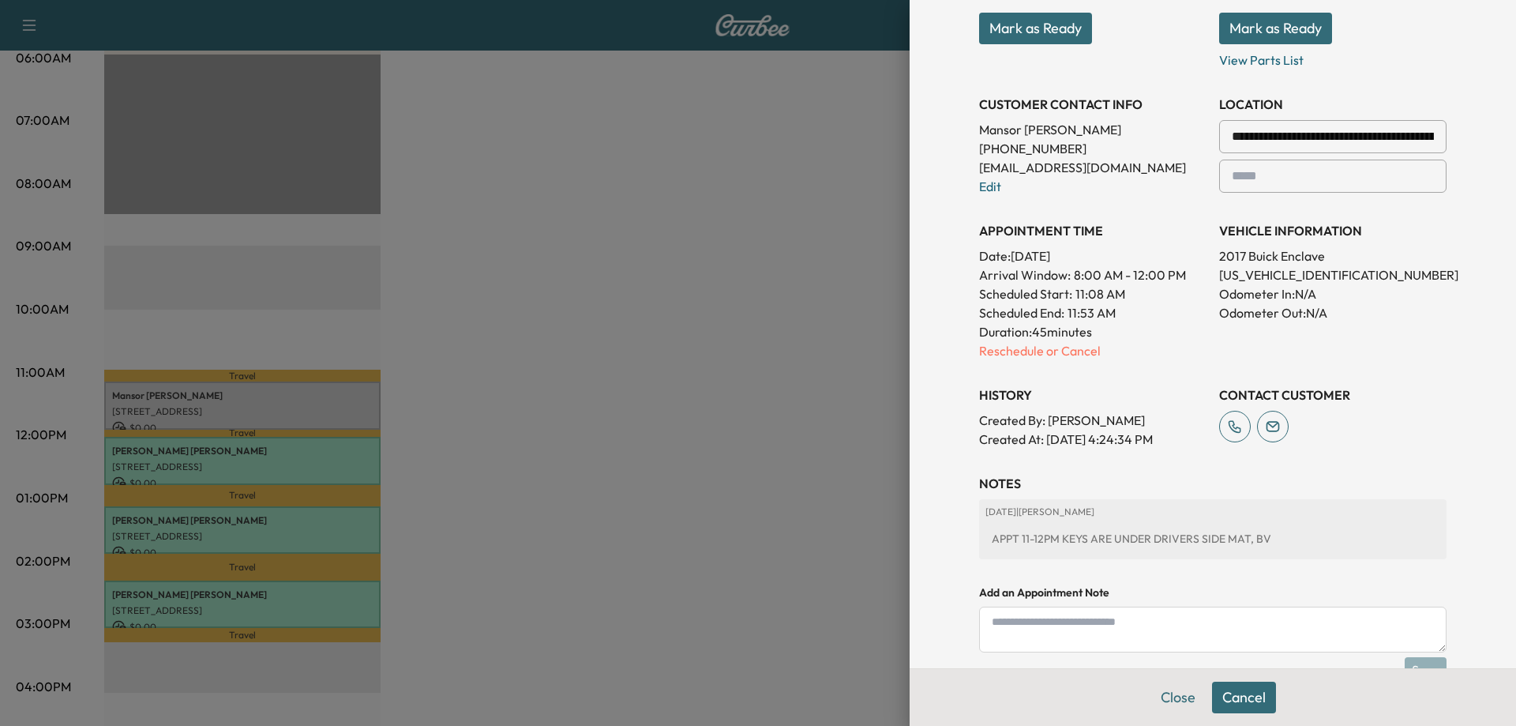
scroll to position [315, 0]
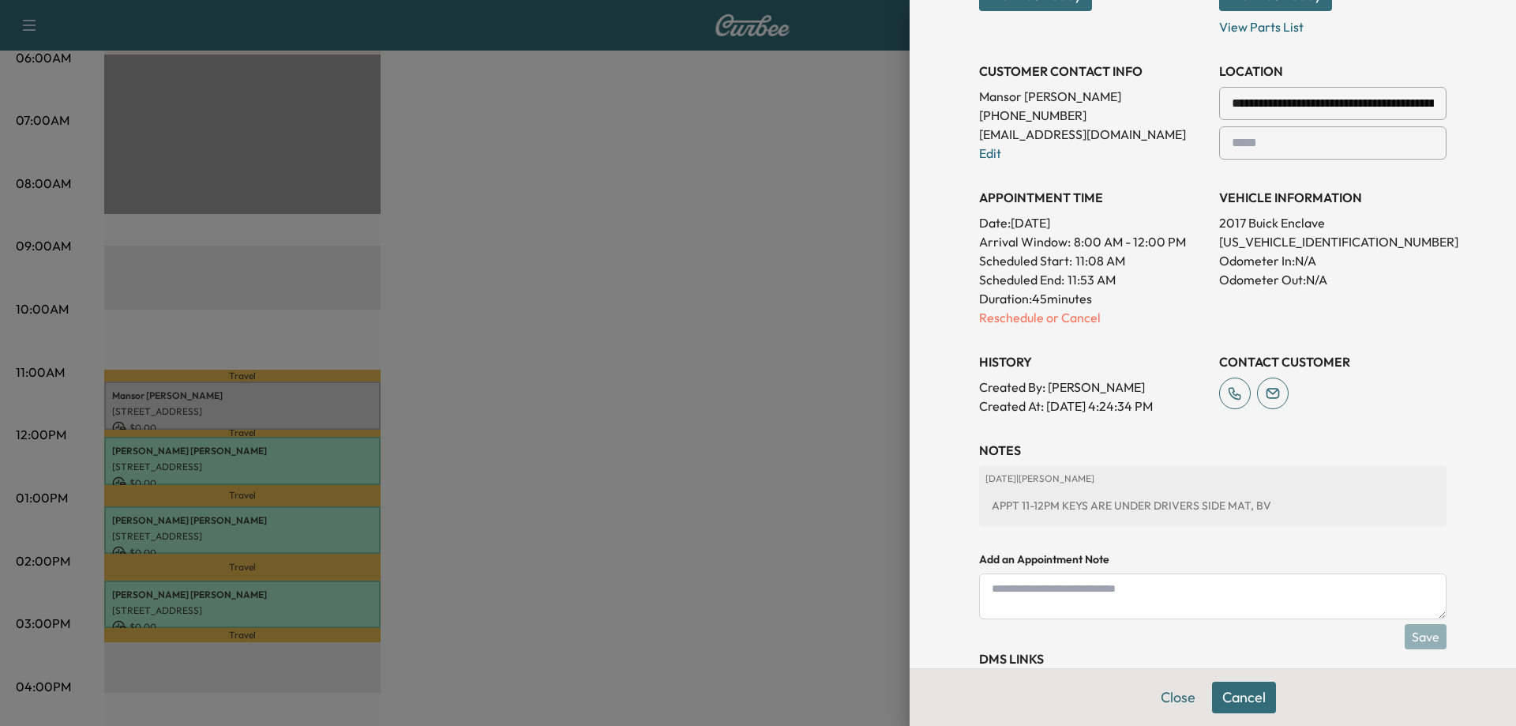
click at [1258, 509] on div "APPT 11-12PM KEYS ARE UNDER DRIVERS SIDE MAT, BV" at bounding box center [1213, 505] width 455 height 28
click at [988, 595] on textarea at bounding box center [1213, 596] width 468 height 46
type textarea "**********"
click at [1423, 639] on button "Save" at bounding box center [1426, 636] width 42 height 25
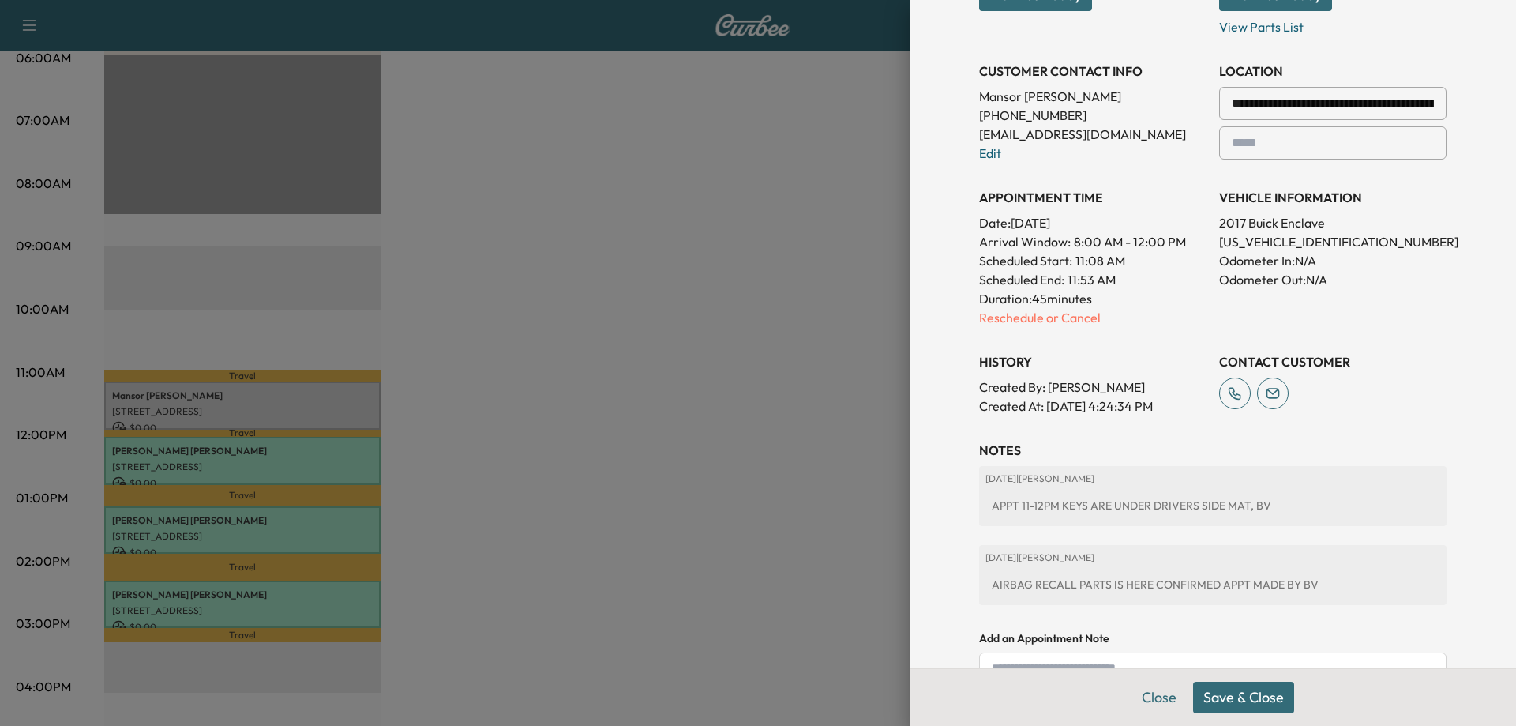
click at [1196, 705] on button "Save & Close" at bounding box center [1243, 698] width 101 height 32
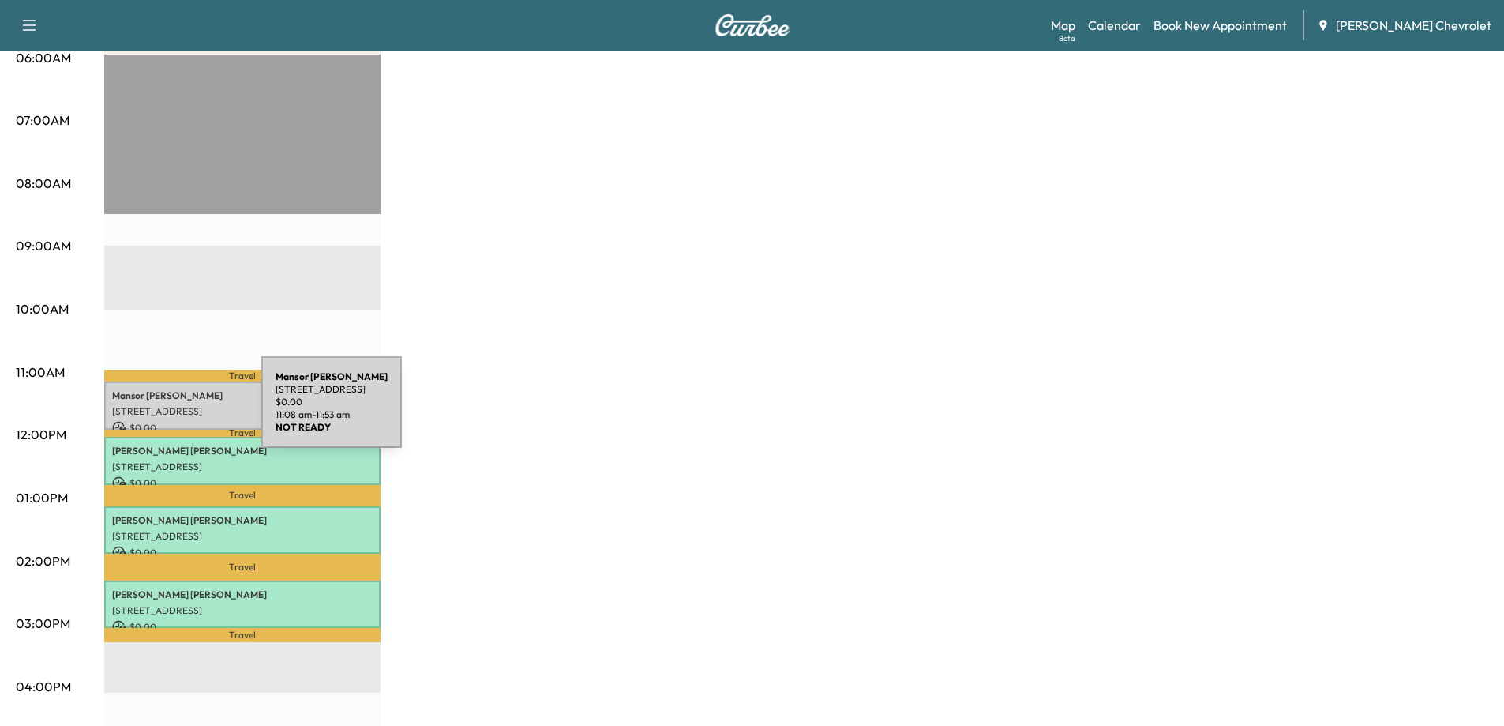
click at [144, 411] on p "[STREET_ADDRESS]" at bounding box center [242, 411] width 261 height 13
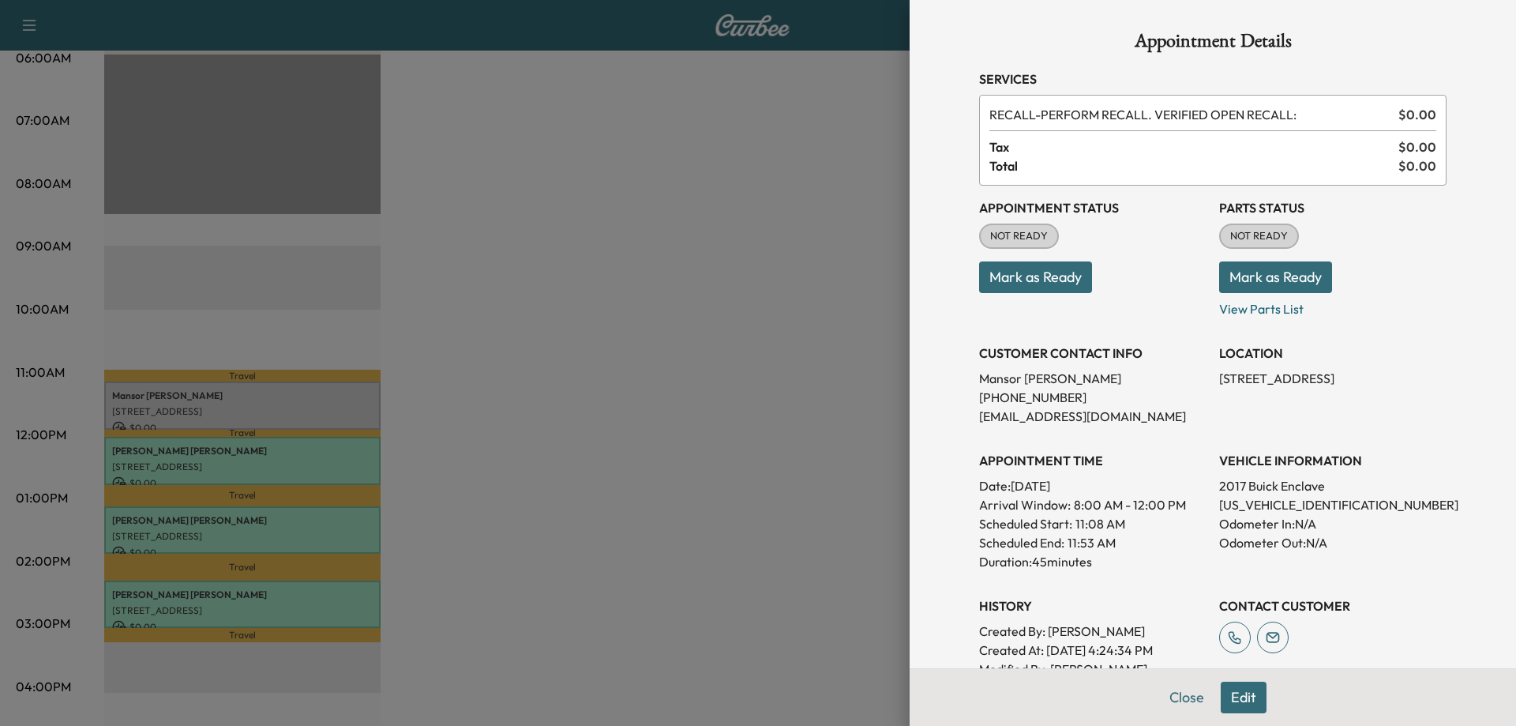
click at [1021, 278] on button "Mark as Ready" at bounding box center [1035, 277] width 113 height 32
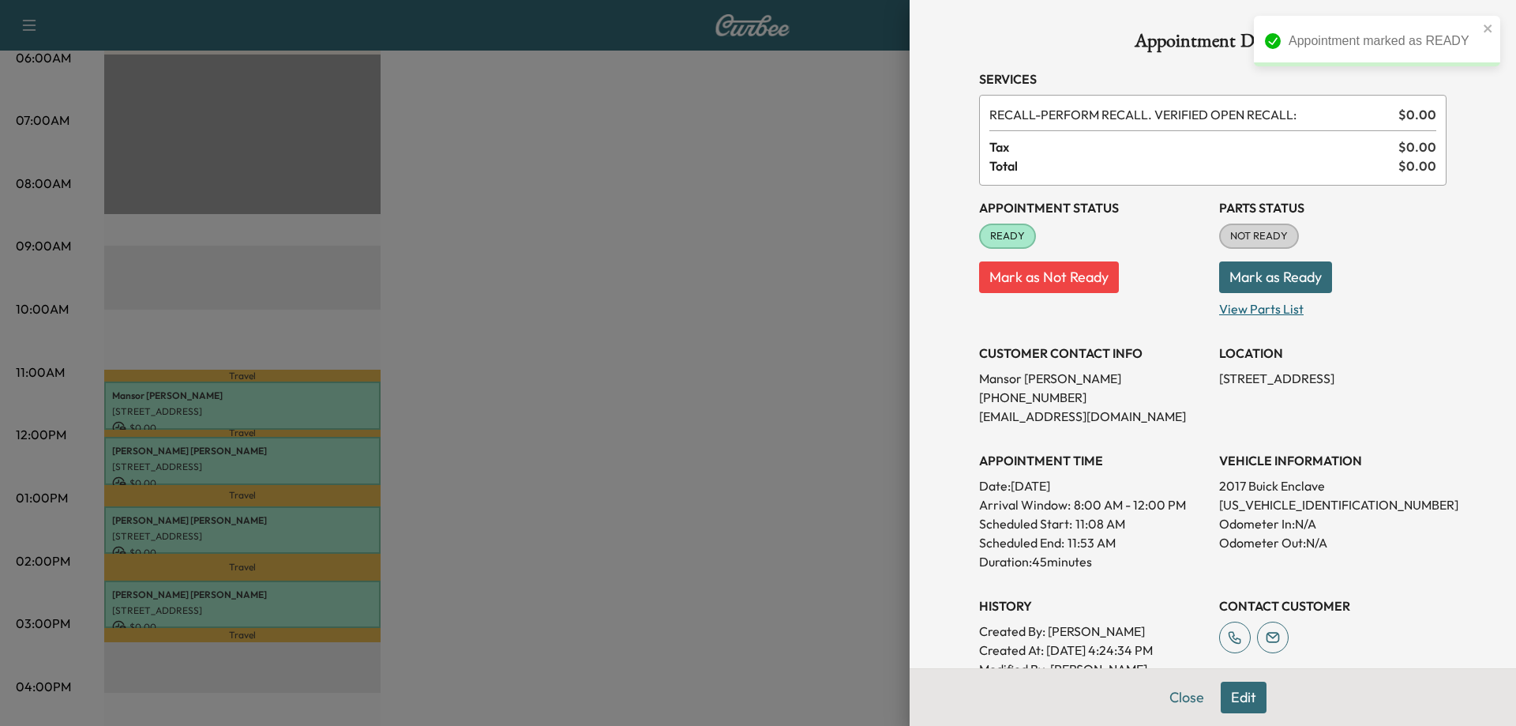
click at [1237, 310] on p "View Parts List" at bounding box center [1332, 305] width 227 height 25
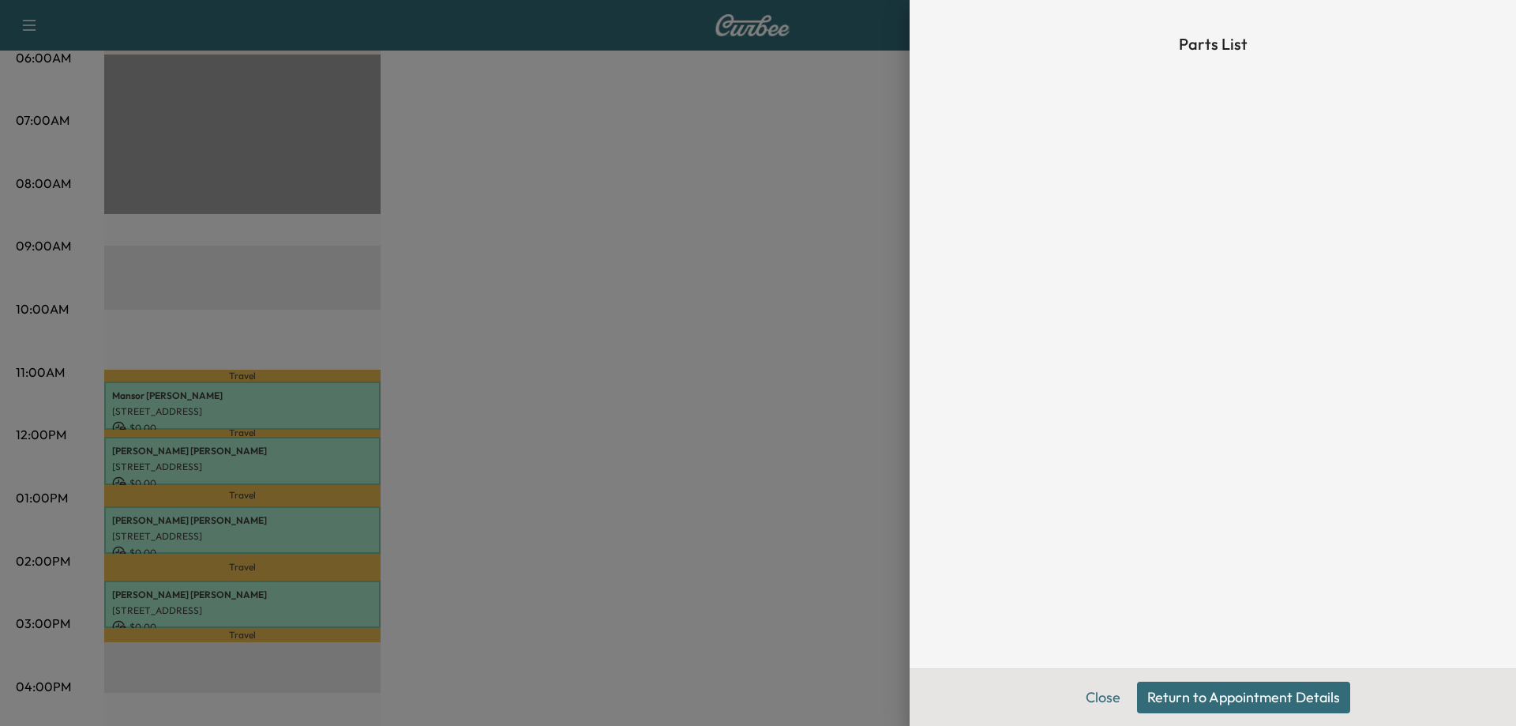
click at [1202, 690] on button "Return to Appointment Details" at bounding box center [1243, 698] width 213 height 32
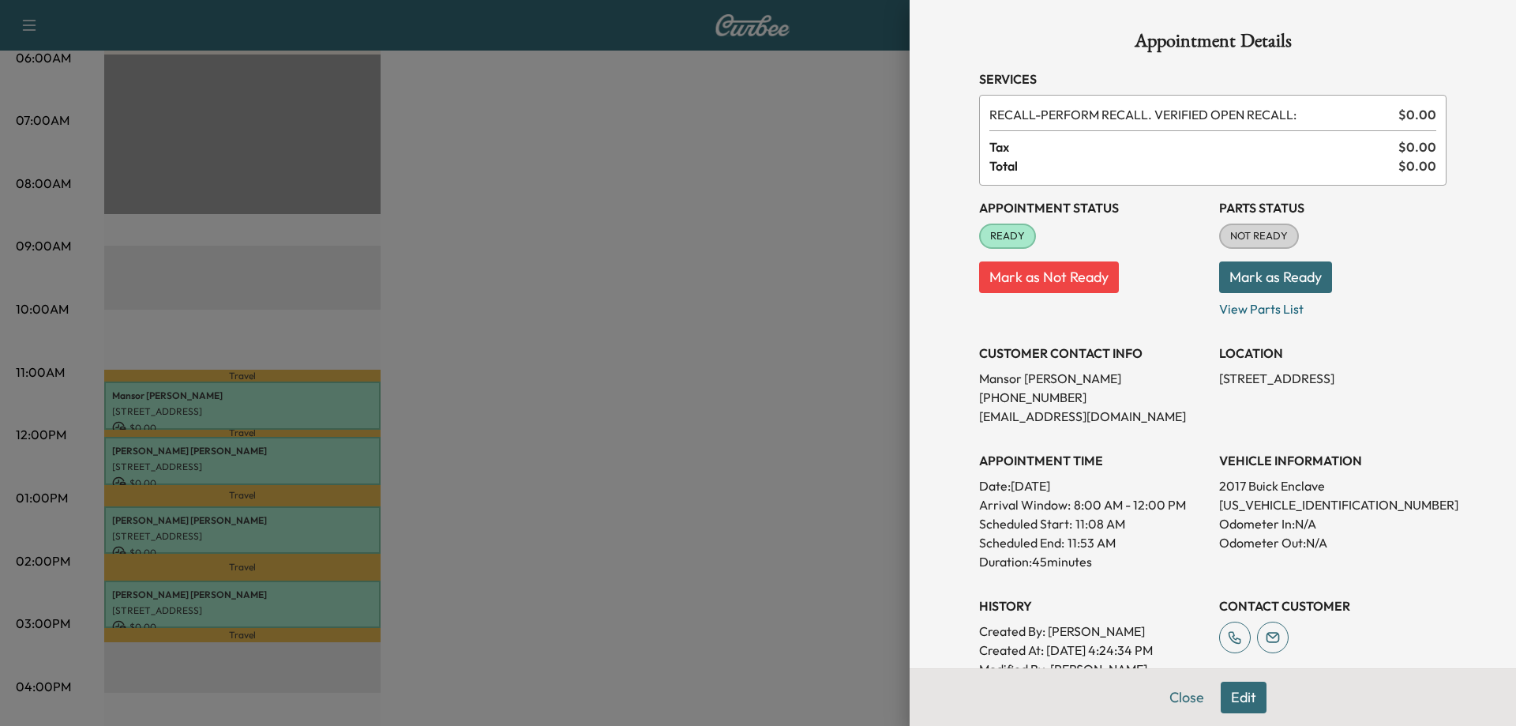
click at [1269, 282] on button "Mark as Ready" at bounding box center [1275, 277] width 113 height 32
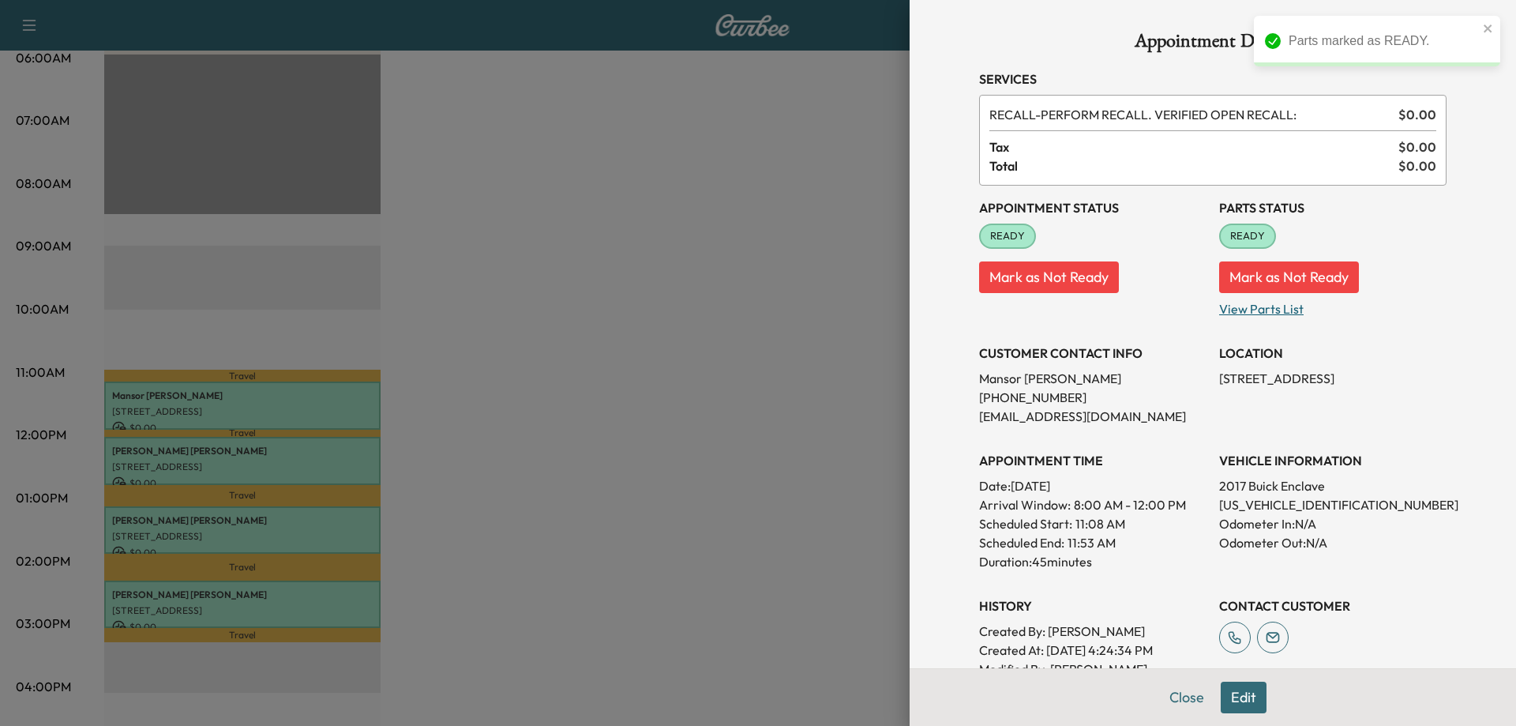
click at [1264, 315] on p "View Parts List" at bounding box center [1332, 305] width 227 height 25
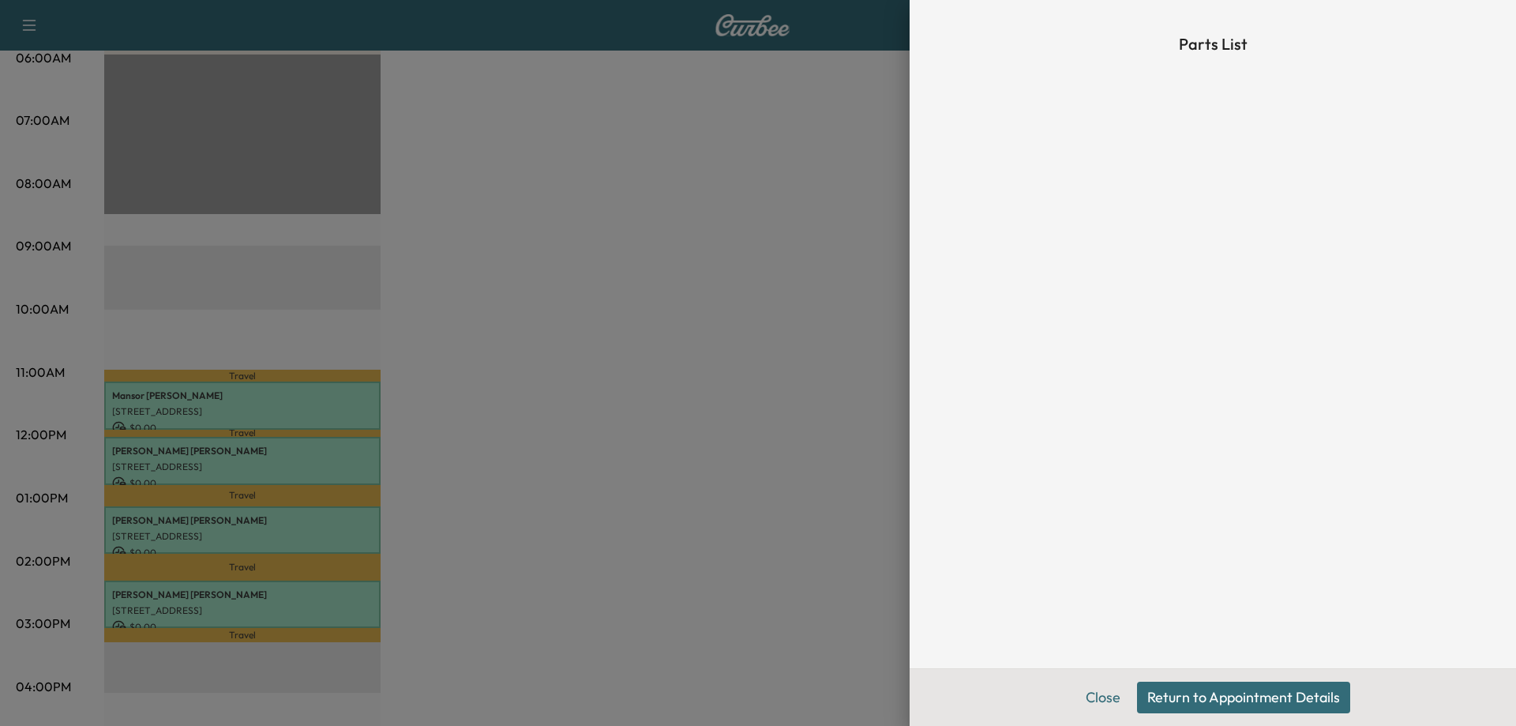
click at [1168, 694] on button "Return to Appointment Details" at bounding box center [1243, 698] width 213 height 32
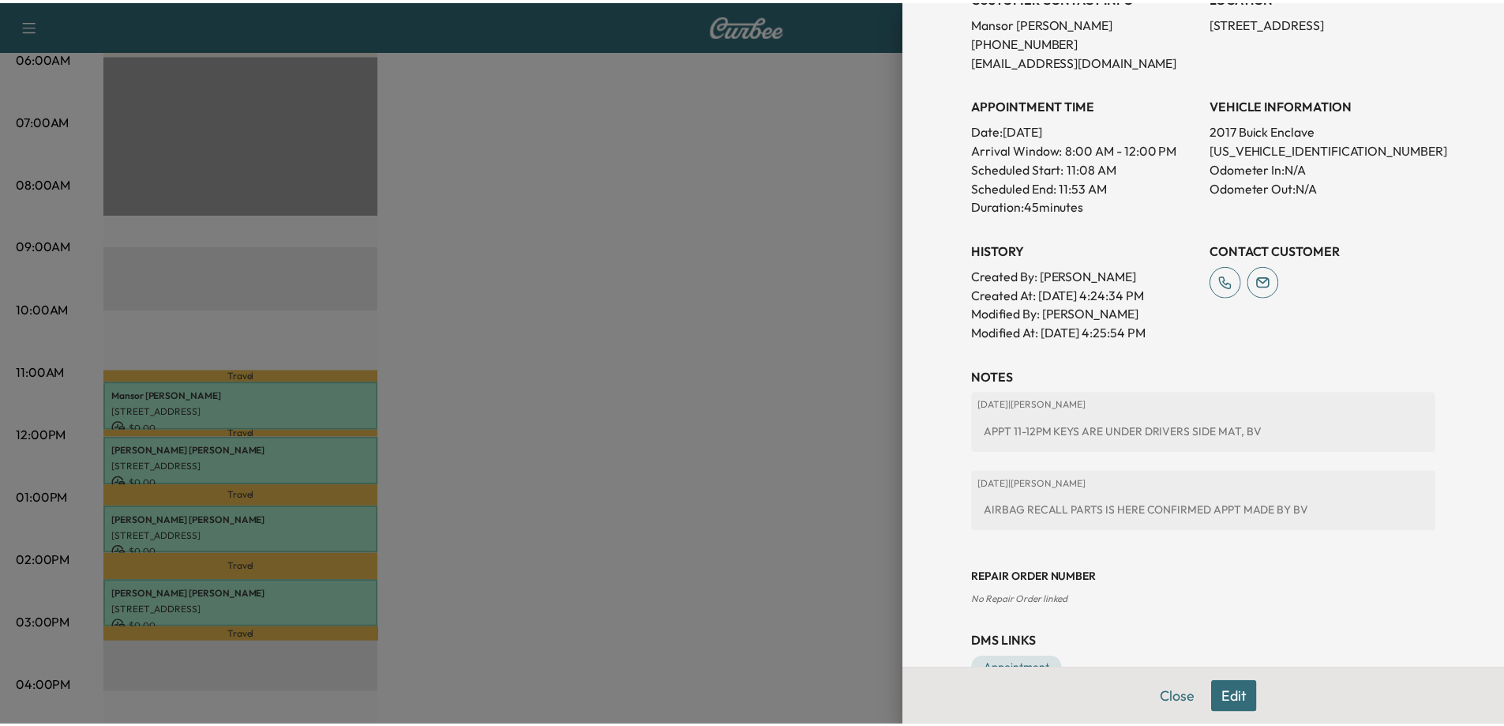
scroll to position [399, 0]
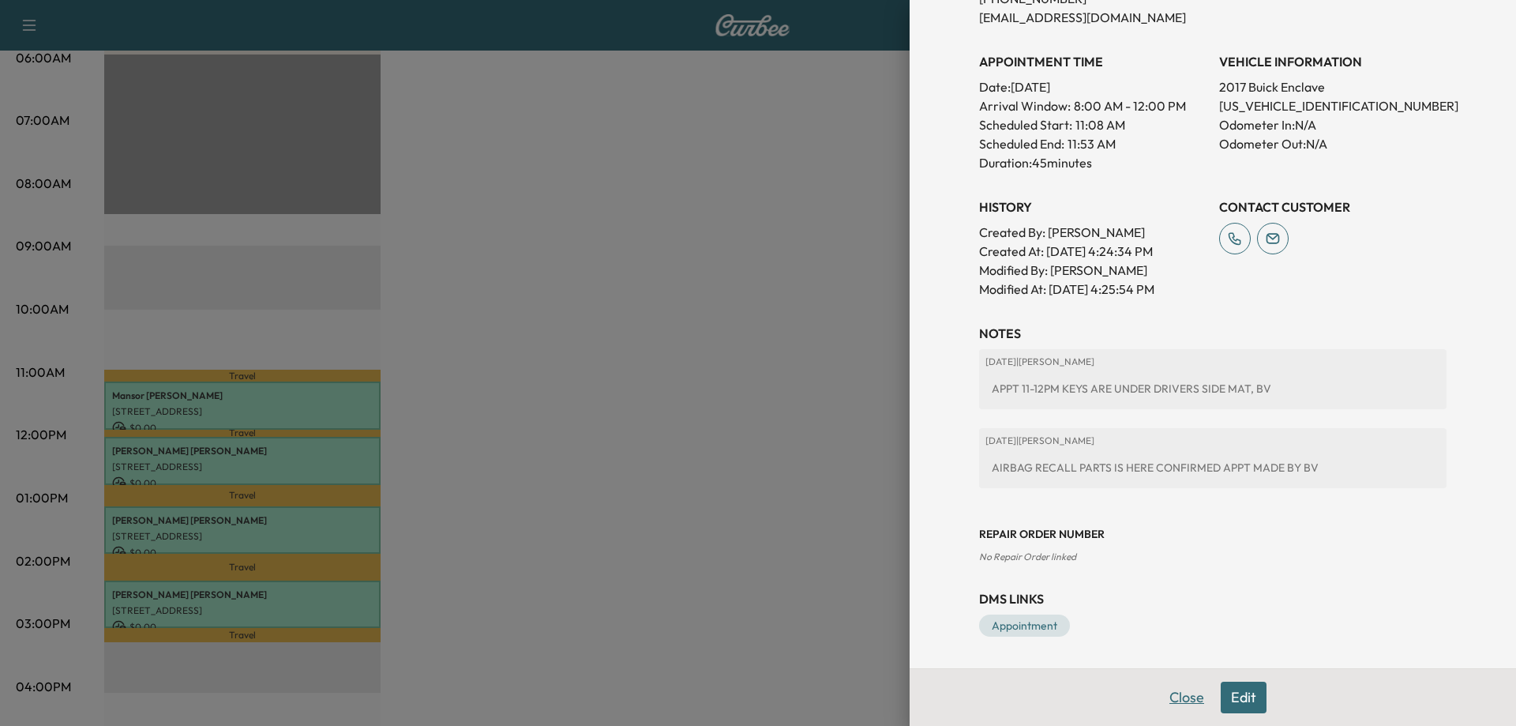
click at [1177, 704] on button "Close" at bounding box center [1186, 698] width 55 height 32
